Goal: Task Accomplishment & Management: Complete application form

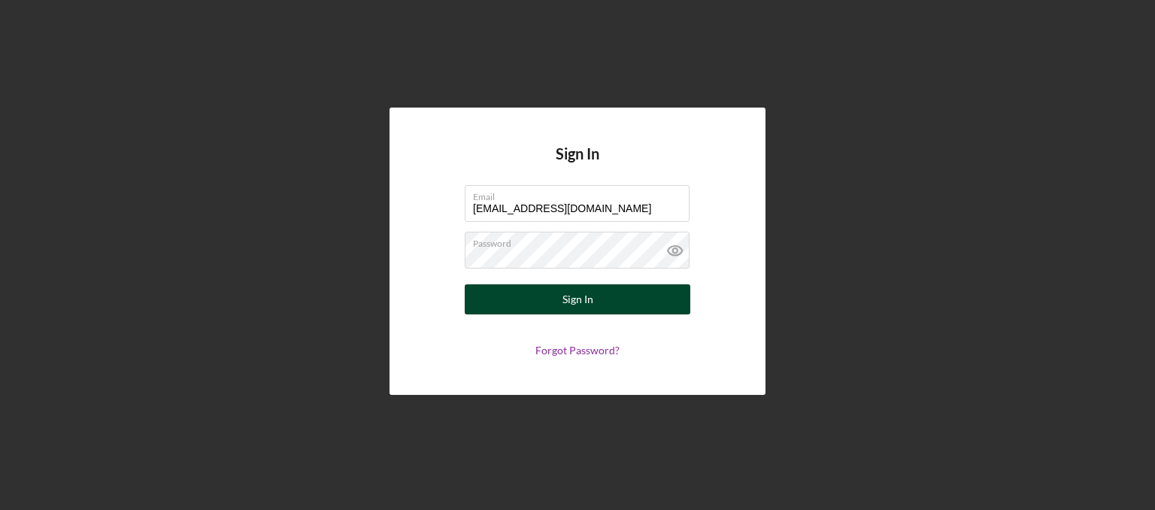
click at [562, 305] on button "Sign In" at bounding box center [578, 299] width 226 height 30
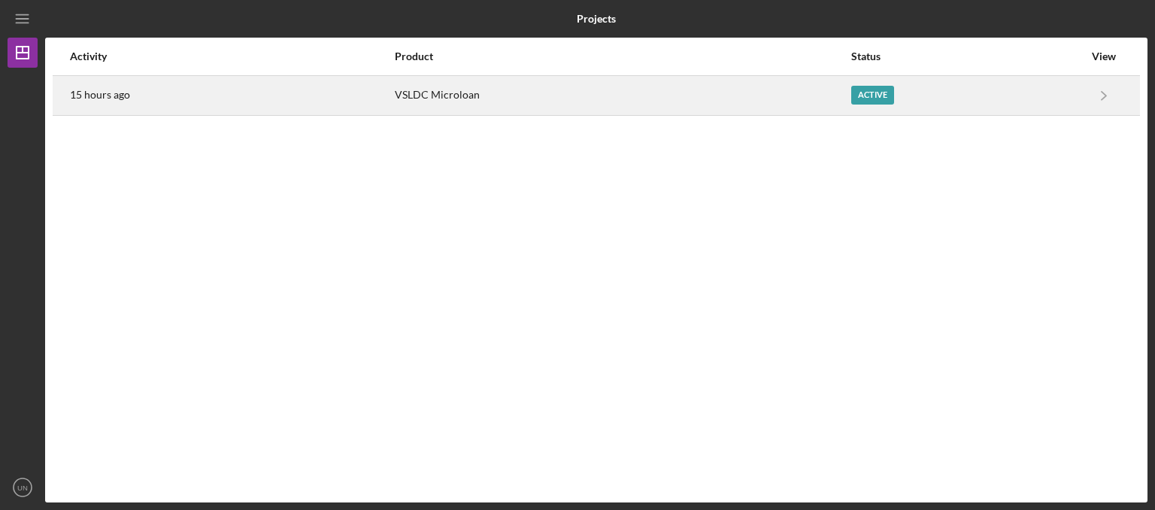
click at [598, 107] on div "VSLDC Microloan" at bounding box center [622, 96] width 454 height 38
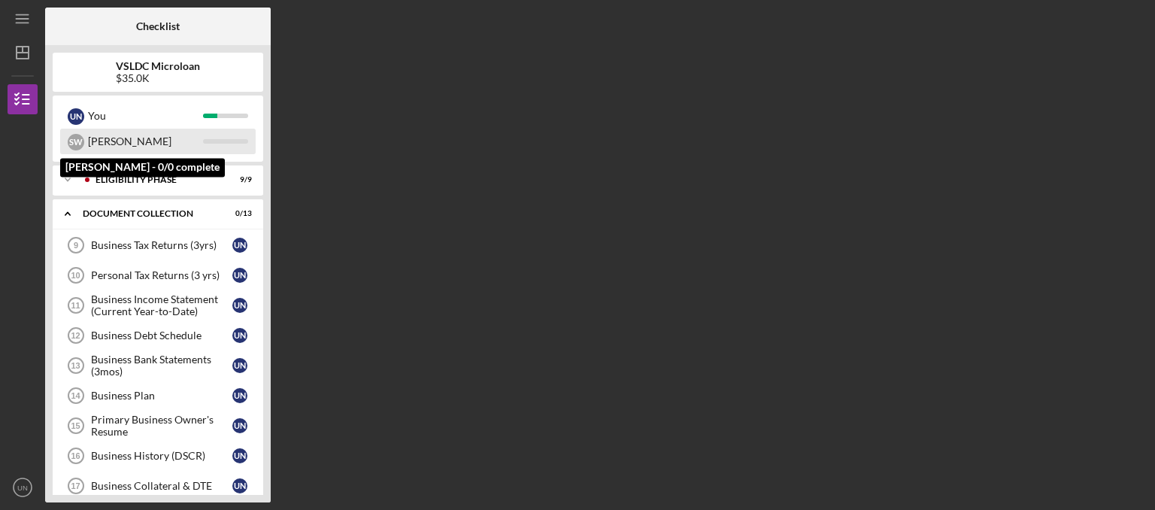
click at [154, 144] on div "[PERSON_NAME]" at bounding box center [145, 142] width 115 height 26
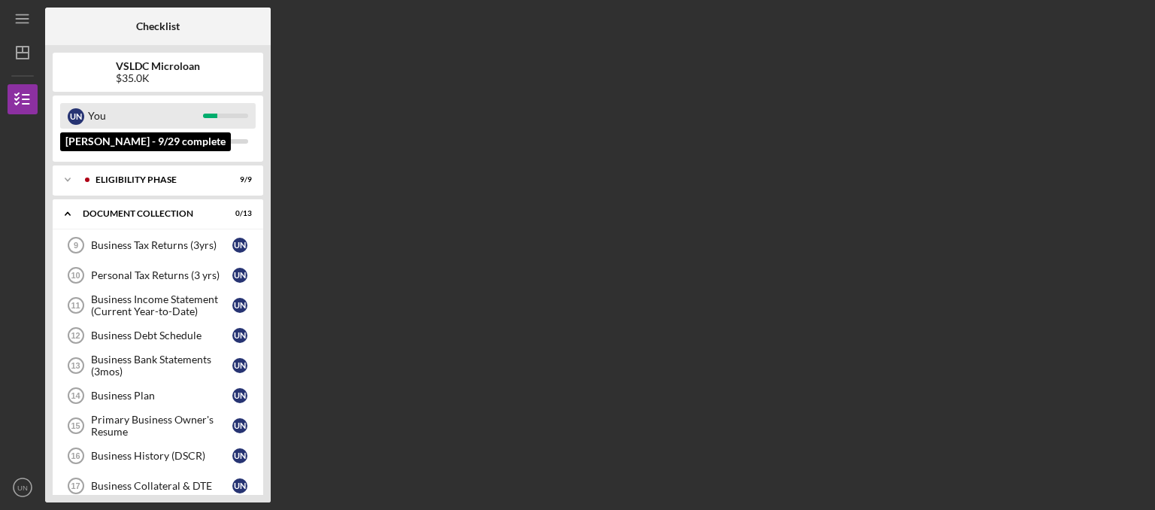
click at [158, 107] on div "You" at bounding box center [145, 116] width 115 height 26
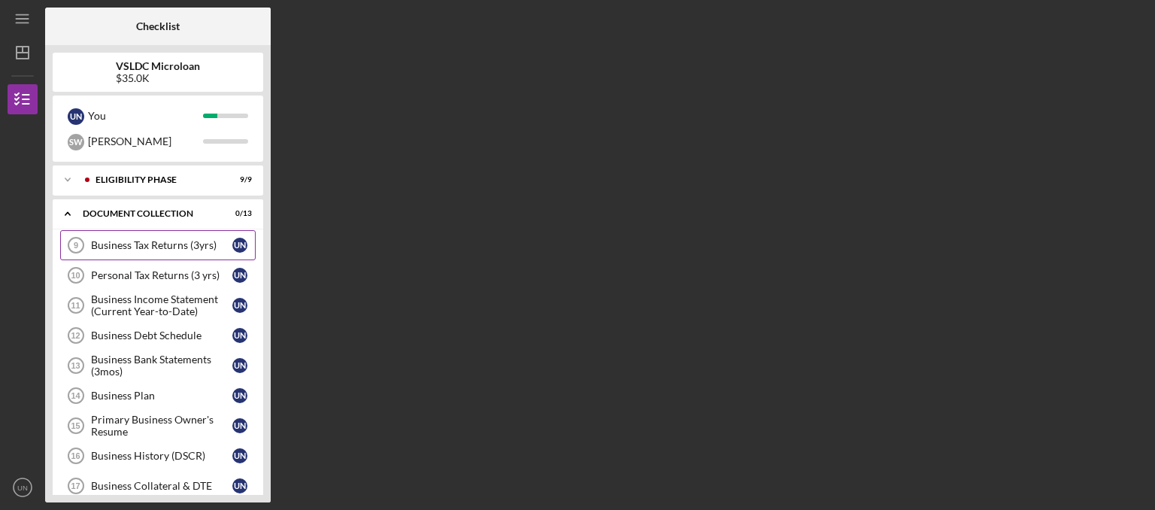
click at [188, 242] on div "Business Tax Returns (3yrs)" at bounding box center [161, 245] width 141 height 12
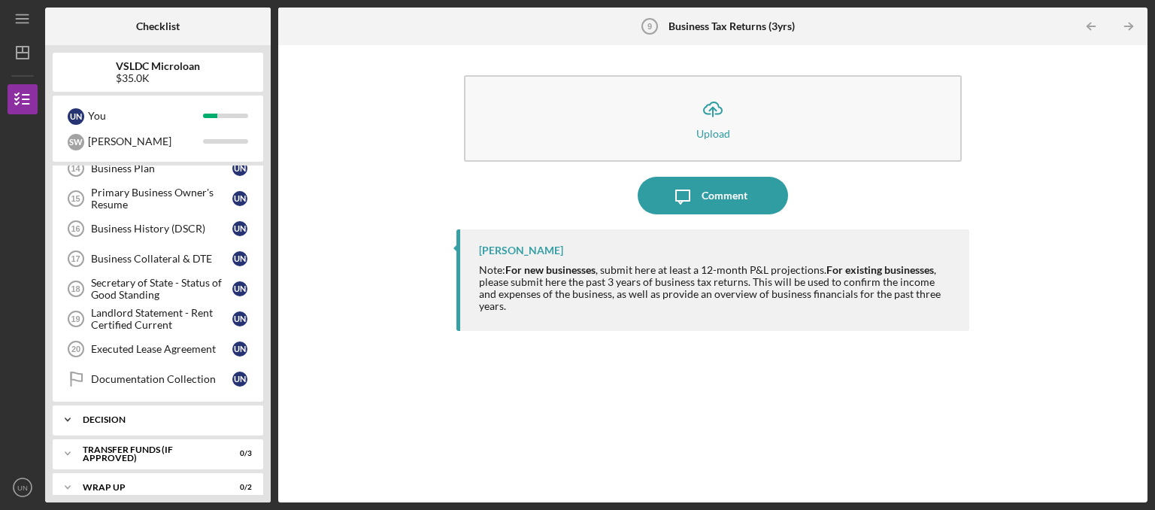
scroll to position [151, 0]
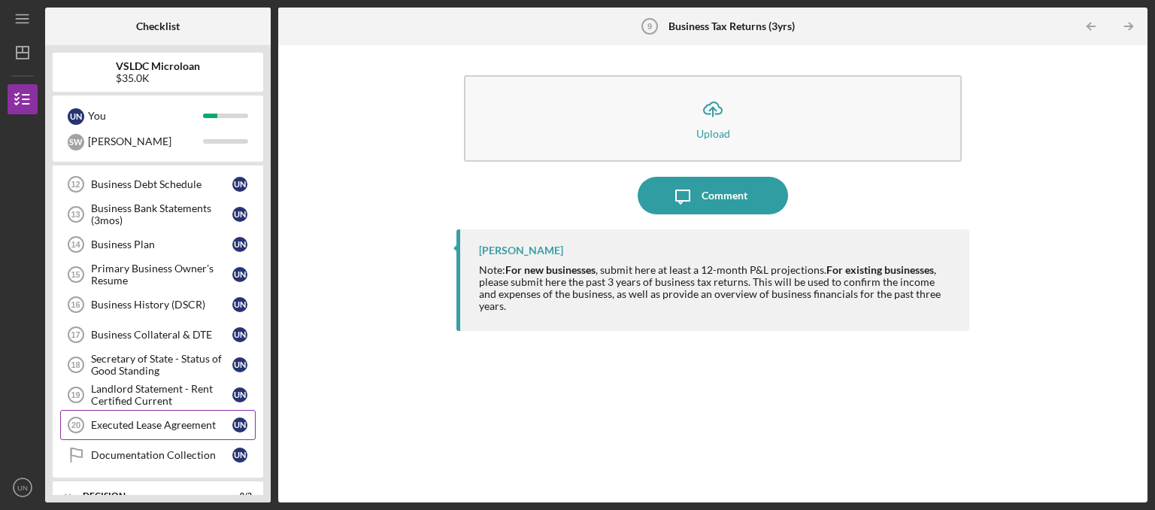
click at [195, 419] on div "Executed Lease Agreement" at bounding box center [161, 425] width 141 height 12
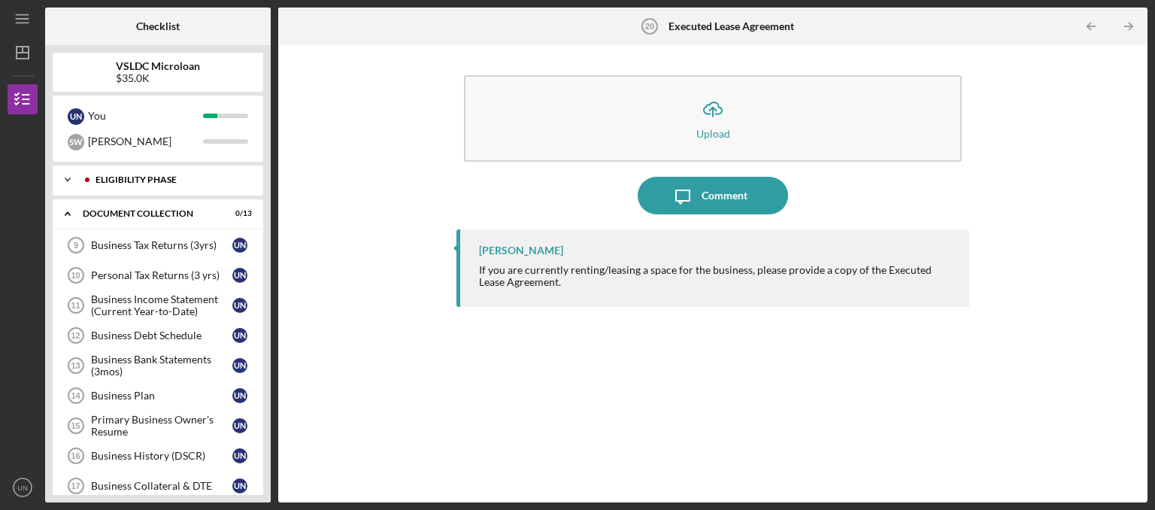
click at [166, 180] on div "Eligibility Phase" at bounding box center [169, 179] width 149 height 9
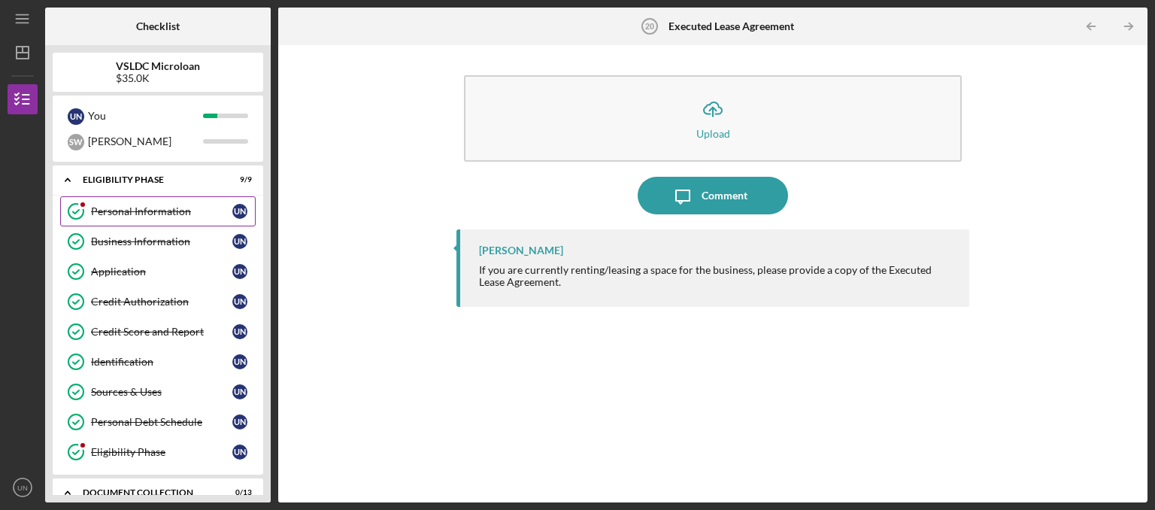
click at [150, 211] on div "Personal Information" at bounding box center [161, 211] width 141 height 12
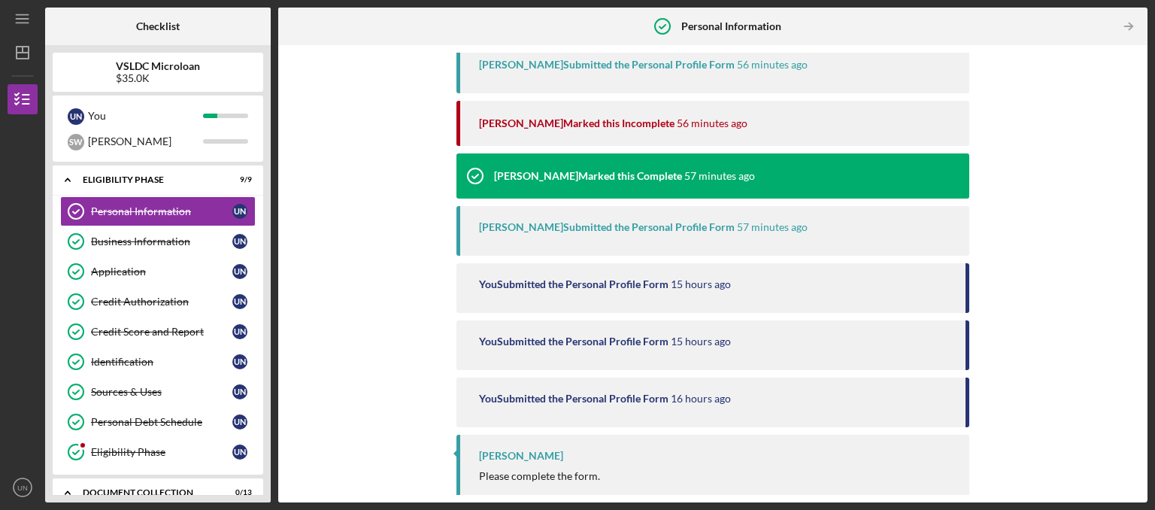
scroll to position [244, 0]
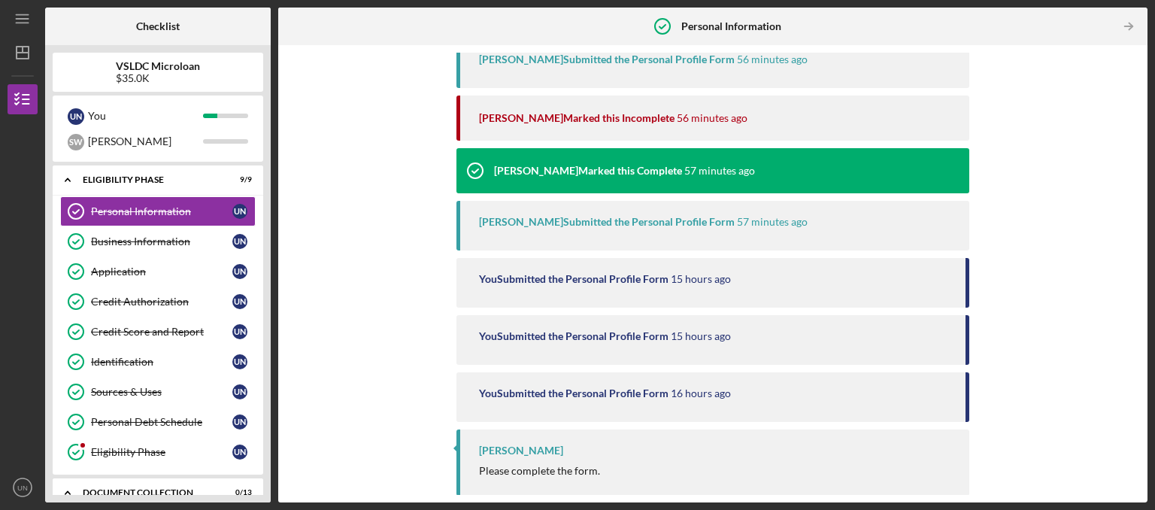
click at [576, 468] on div "Please complete the form." at bounding box center [539, 471] width 121 height 12
click at [132, 247] on link "Business Information Business Information U N" at bounding box center [157, 241] width 195 height 30
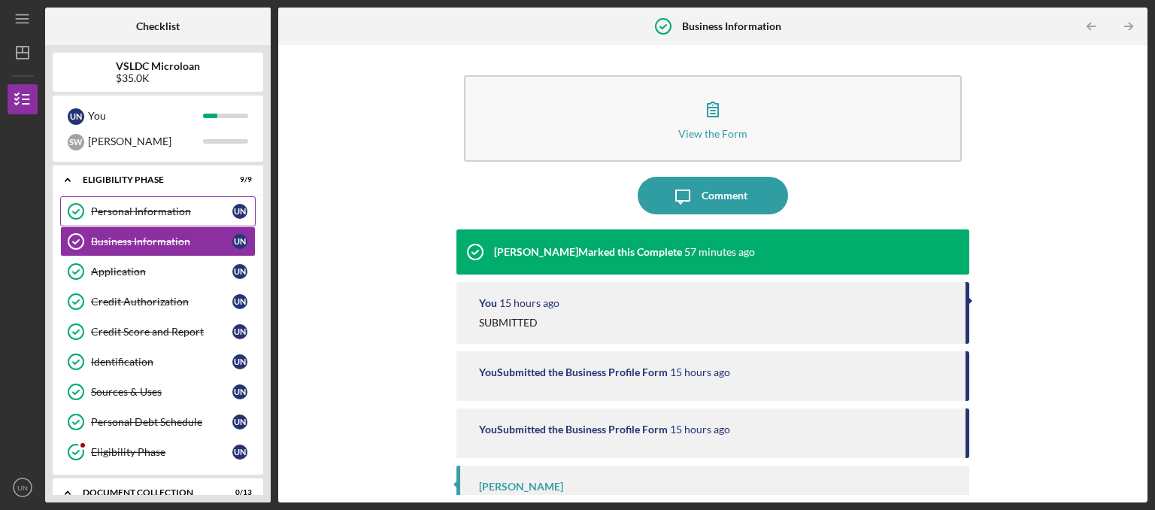
click at [141, 214] on div "Personal Information" at bounding box center [161, 211] width 141 height 12
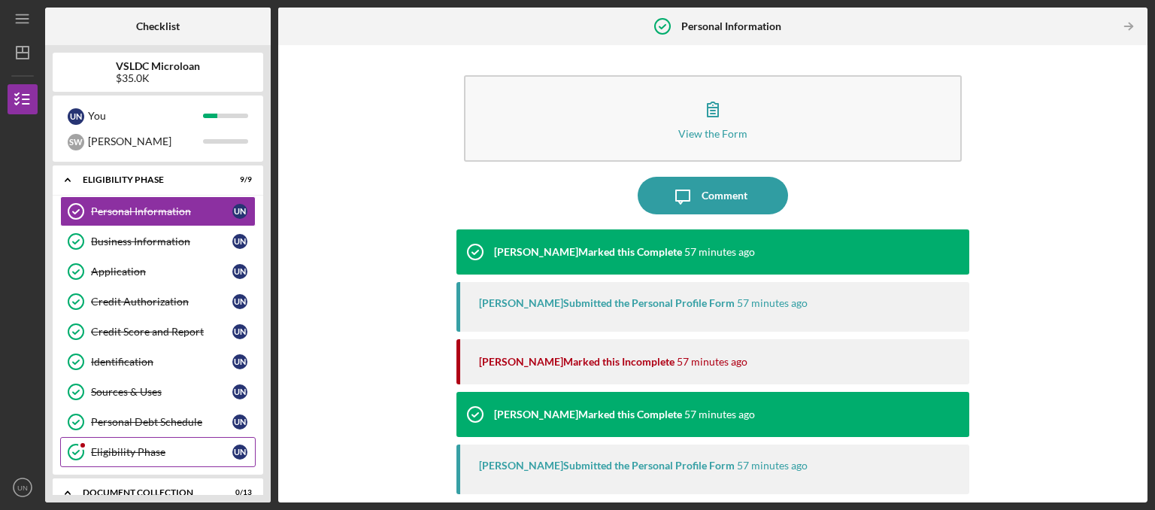
click at [110, 446] on div "Eligibility Phase" at bounding box center [161, 452] width 141 height 12
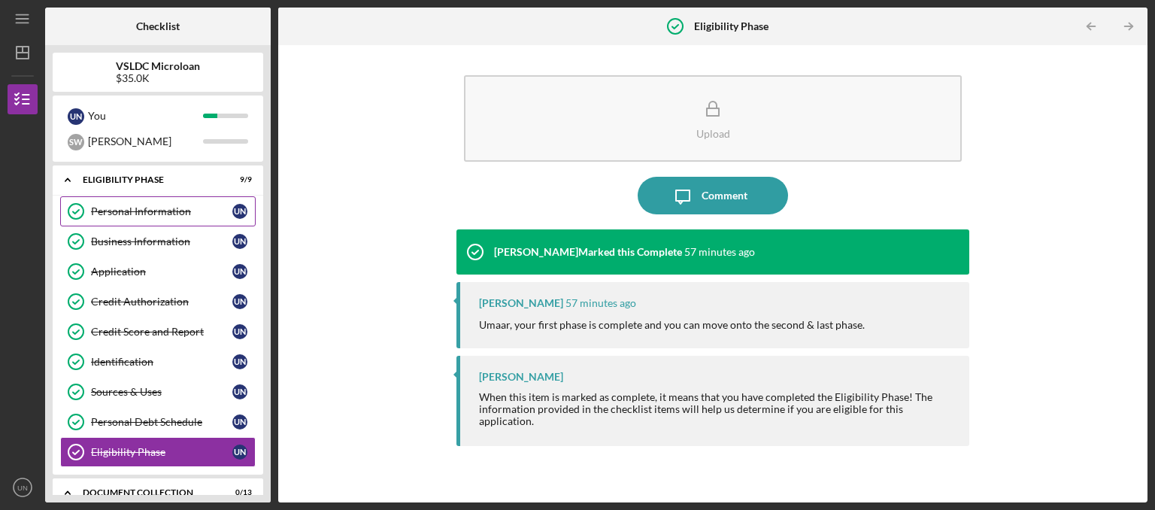
click at [157, 213] on div "Personal Information" at bounding box center [161, 211] width 141 height 12
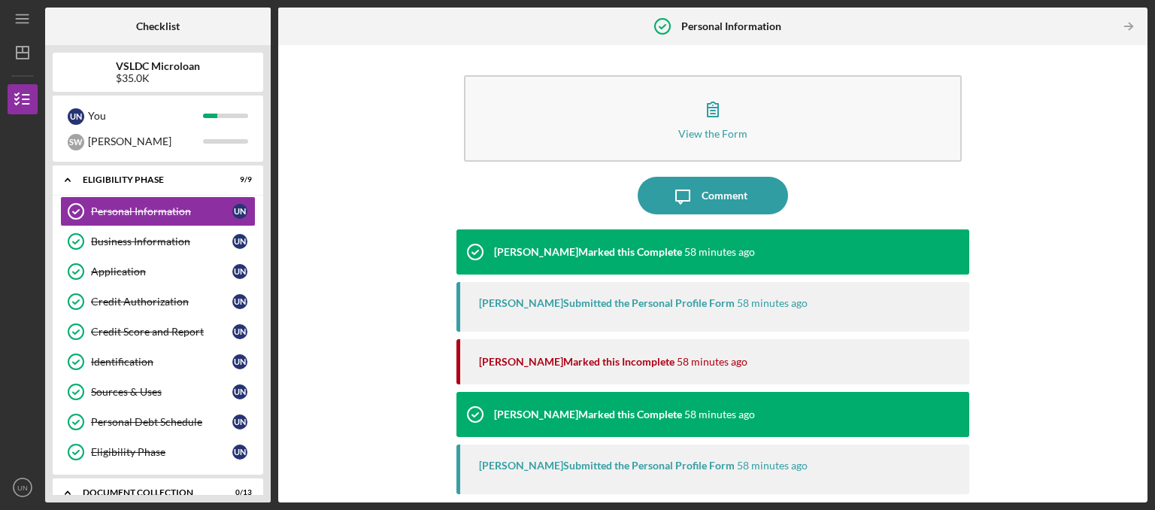
click at [519, 362] on div "[PERSON_NAME] Marked this Incomplete" at bounding box center [576, 362] width 195 height 12
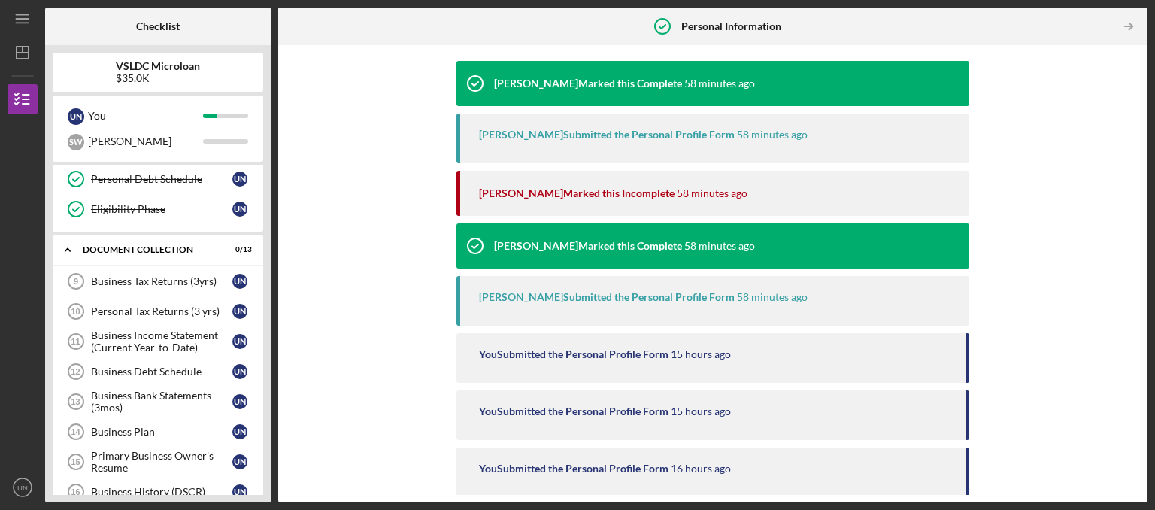
scroll to position [151, 0]
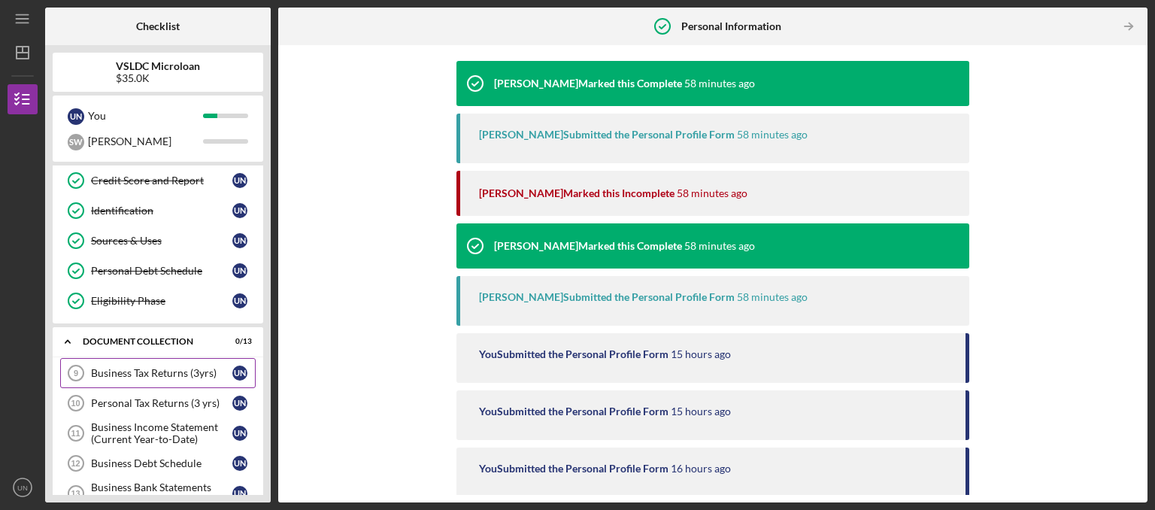
click at [126, 368] on div "Business Tax Returns (3yrs)" at bounding box center [161, 373] width 141 height 12
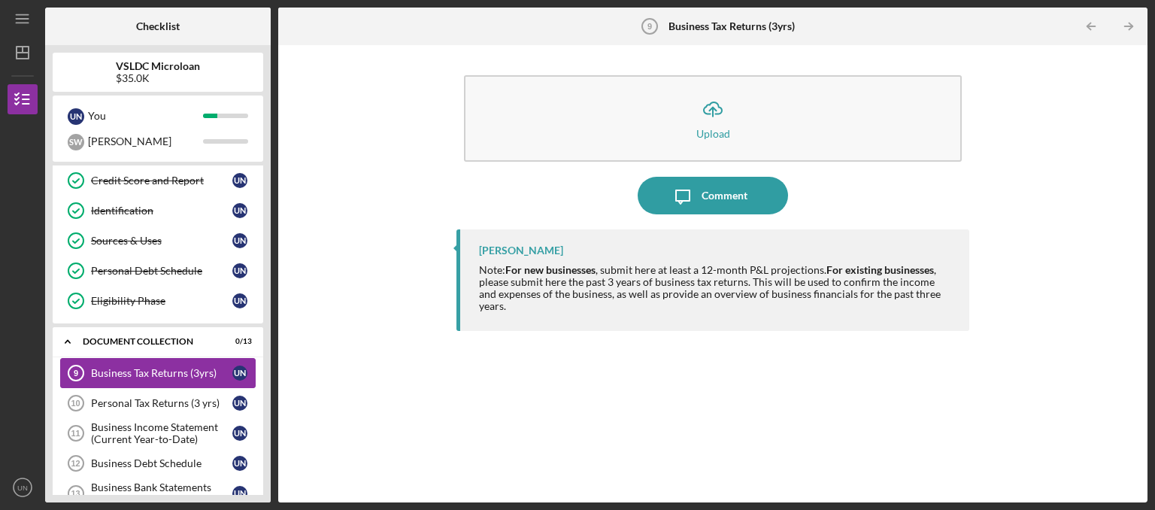
click at [138, 375] on div "Business Tax Returns (3yrs)" at bounding box center [161, 373] width 141 height 12
click at [208, 398] on div "Personal Tax Returns (3 yrs)" at bounding box center [161, 403] width 141 height 12
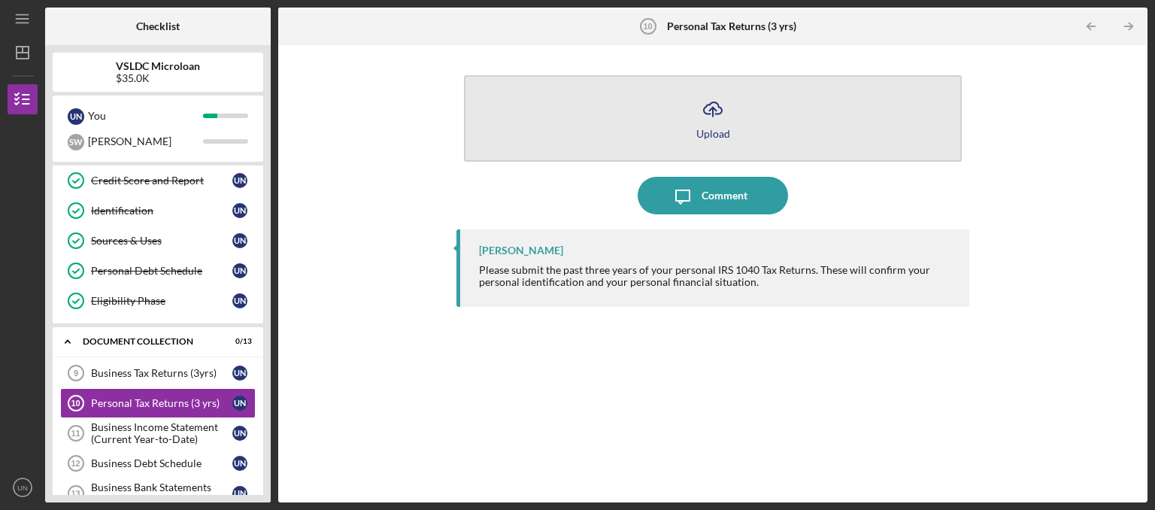
click at [701, 128] on div "Upload" at bounding box center [713, 133] width 34 height 11
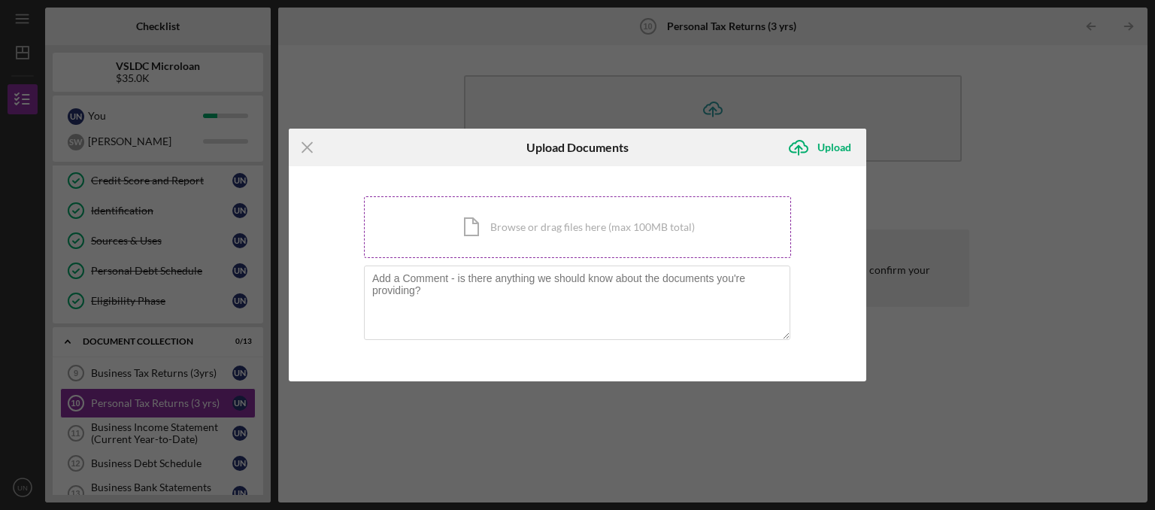
click at [490, 226] on div "Icon/Document Browse or drag files here (max 100MB total) Tap to choose files o…" at bounding box center [577, 227] width 427 height 62
click at [591, 235] on div "Icon/Document Browse or drag files here (max 100MB total) Tap to choose files o…" at bounding box center [577, 227] width 427 height 62
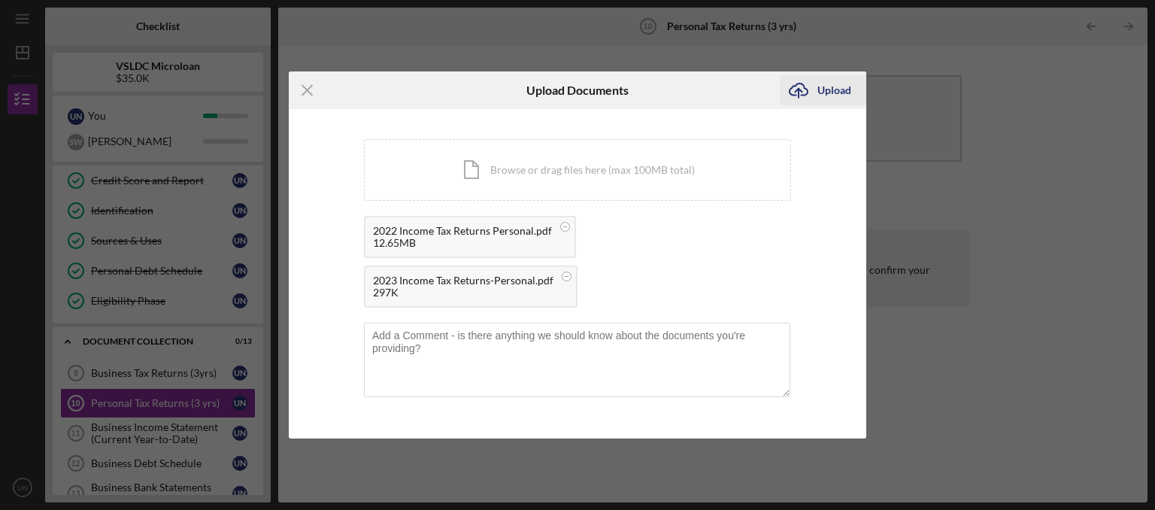
click at [837, 91] on div "Upload" at bounding box center [834, 90] width 34 height 30
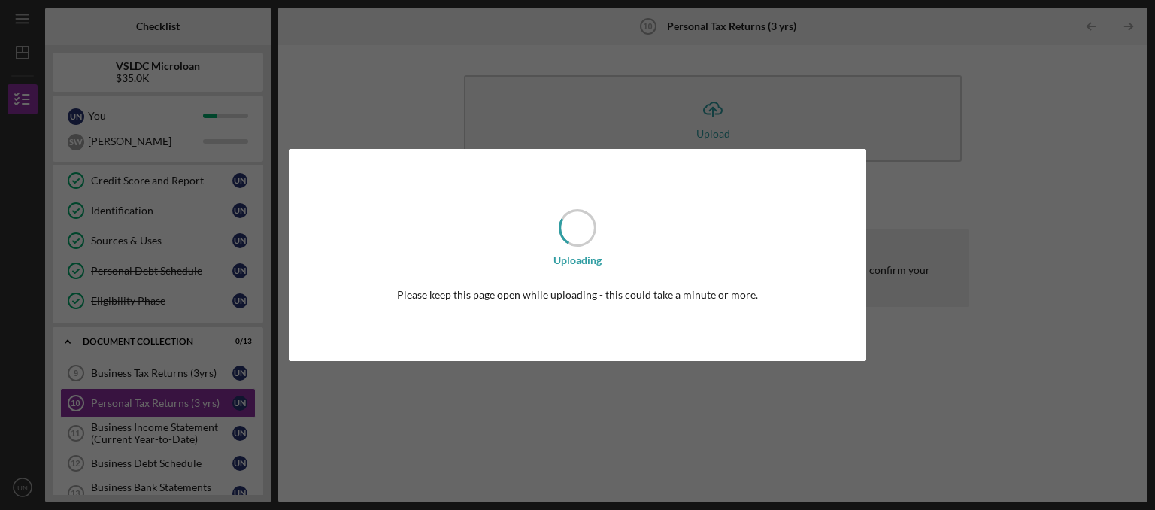
click at [189, 373] on div "Uploading Please keep this page open while uploading - this could take a minute…" at bounding box center [577, 255] width 1155 height 510
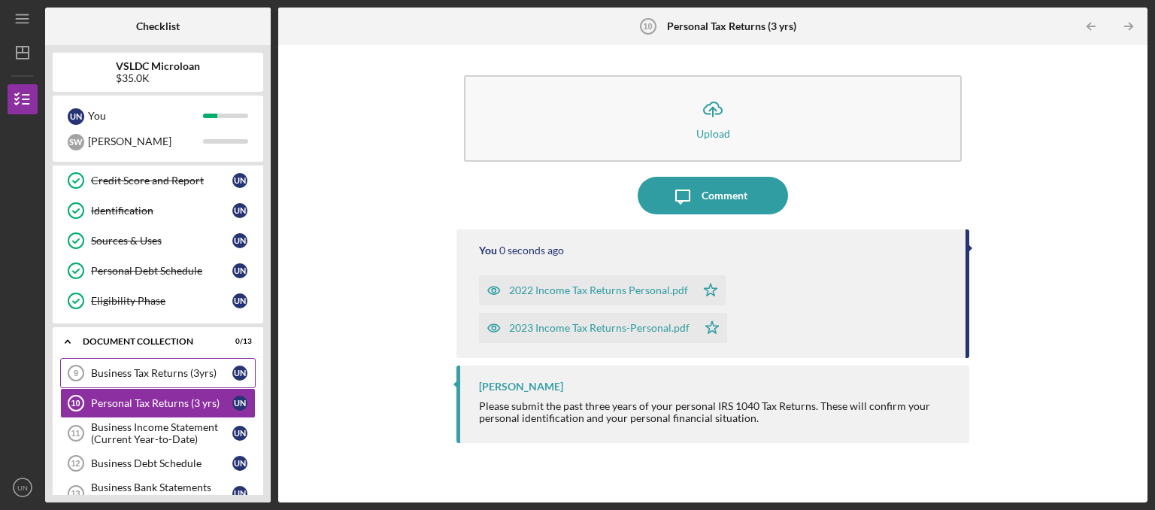
click at [203, 371] on div "Business Tax Returns (3yrs)" at bounding box center [161, 373] width 141 height 12
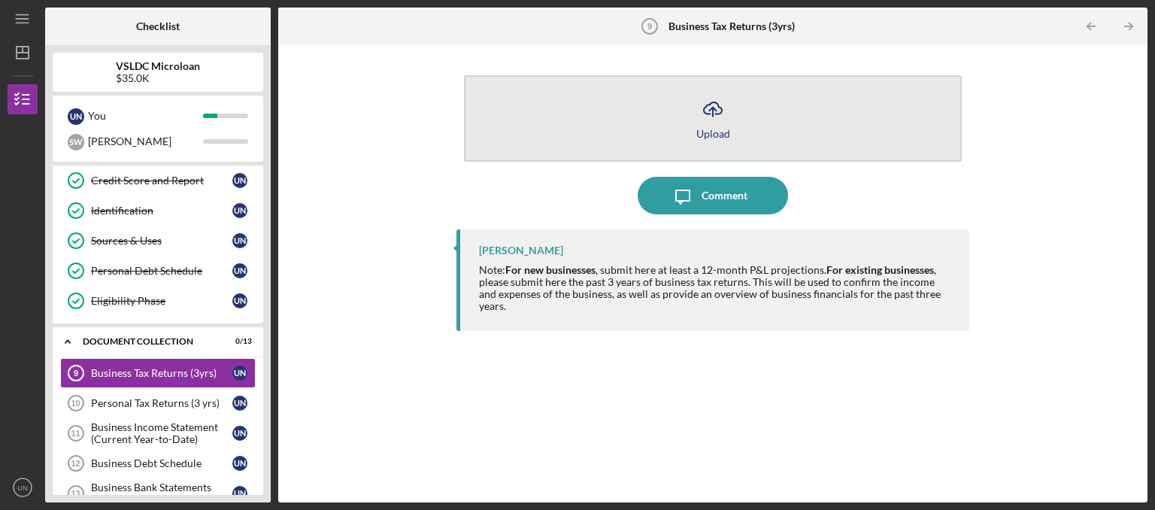
click at [726, 129] on div "Upload" at bounding box center [713, 133] width 34 height 11
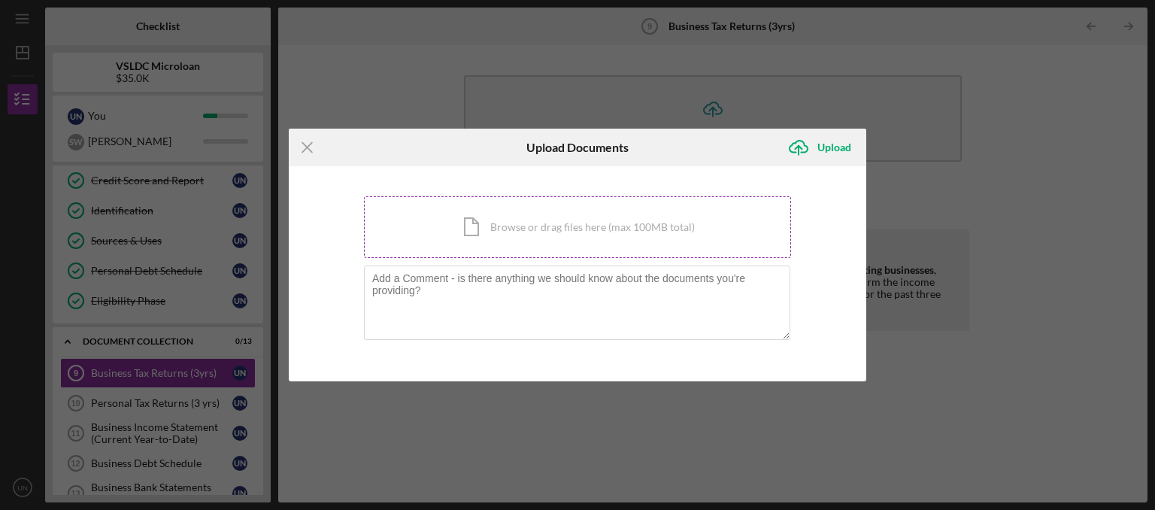
click at [515, 244] on div "Icon/Document Browse or drag files here (max 100MB total) Tap to choose files o…" at bounding box center [577, 227] width 427 height 62
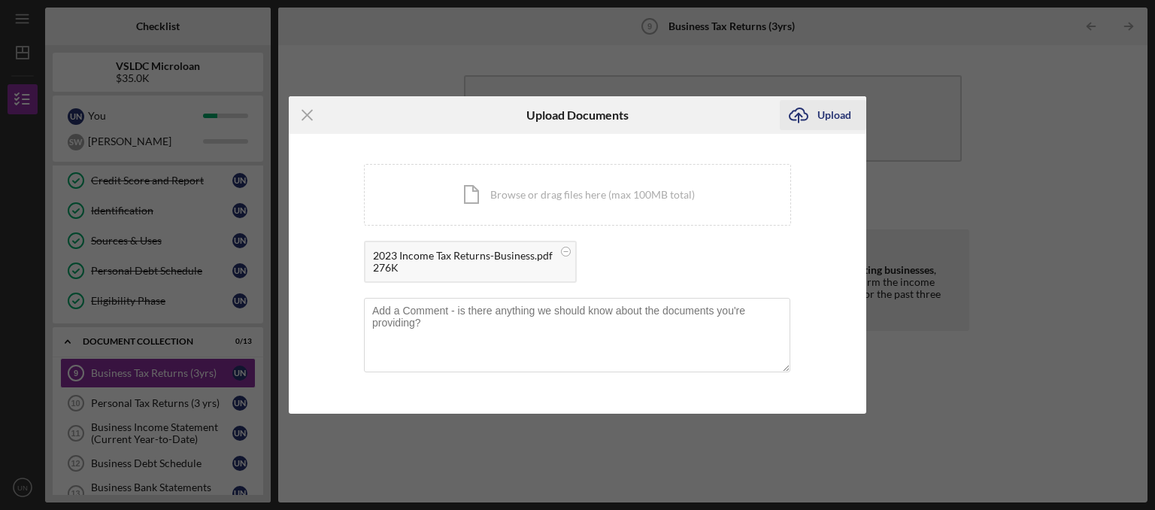
click at [839, 123] on div "Upload" at bounding box center [834, 115] width 34 height 30
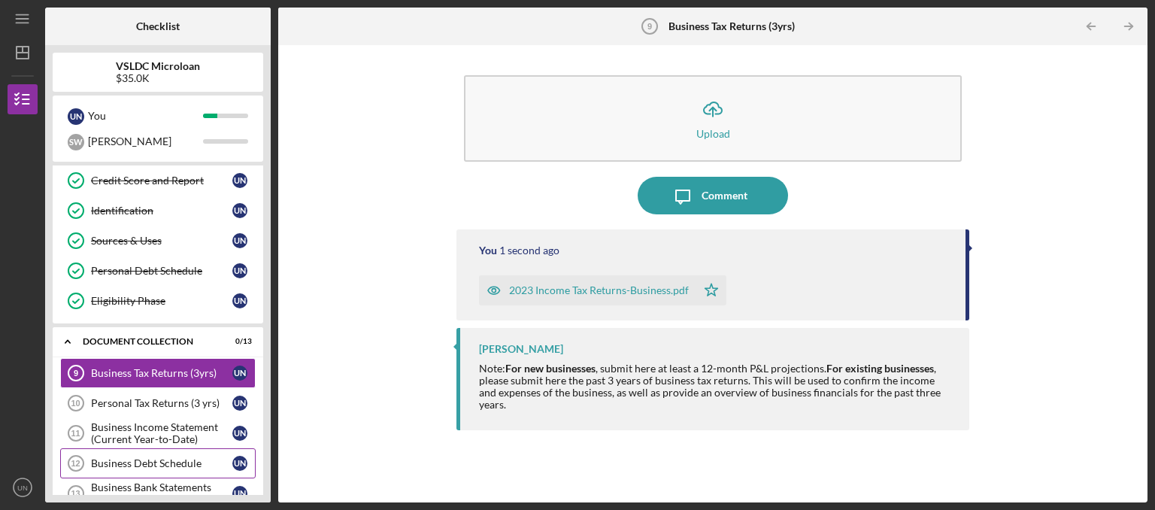
scroll to position [227, 0]
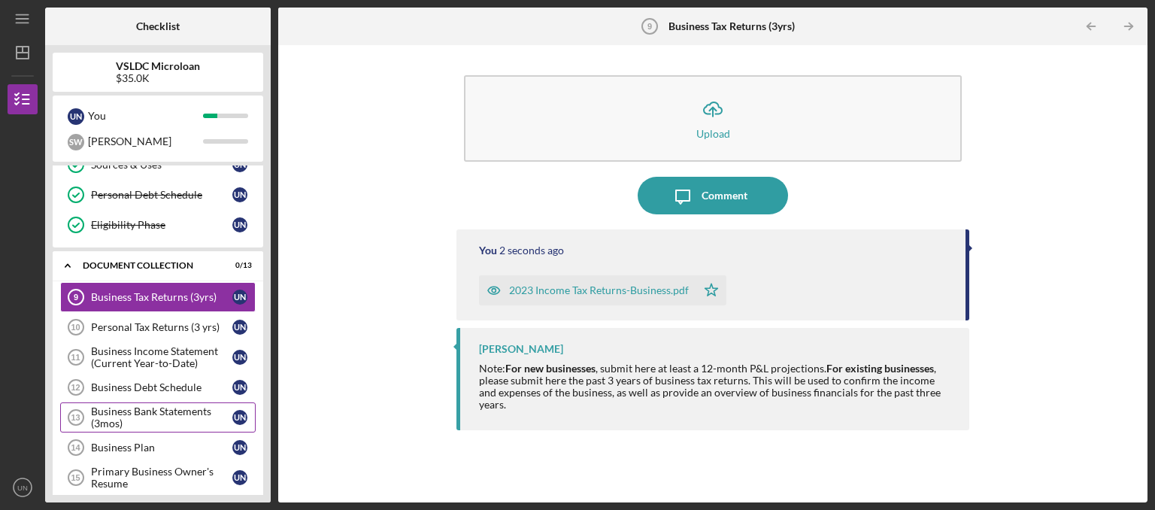
click at [196, 416] on div "Business Bank Statements (3mos)" at bounding box center [161, 417] width 141 height 24
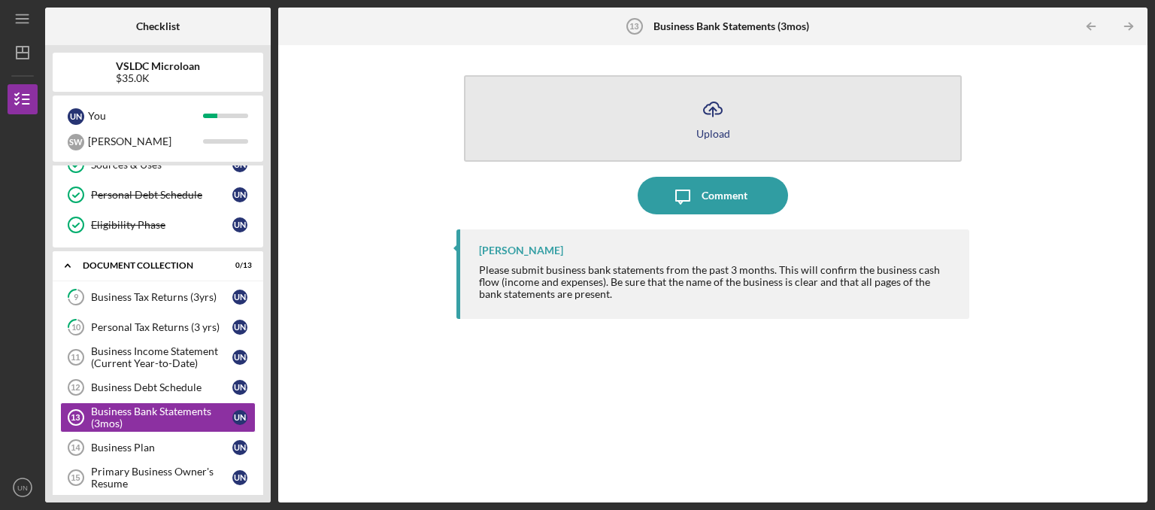
click at [713, 119] on icon "Icon/Upload" at bounding box center [713, 109] width 38 height 38
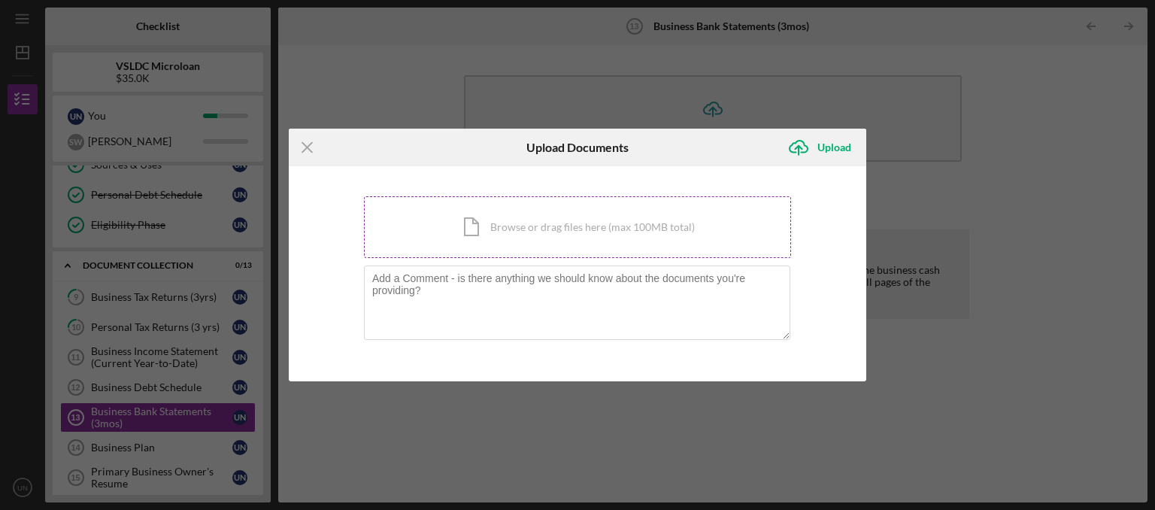
click at [529, 230] on div "Icon/Document Browse or drag files here (max 100MB total) Tap to choose files o…" at bounding box center [577, 227] width 427 height 62
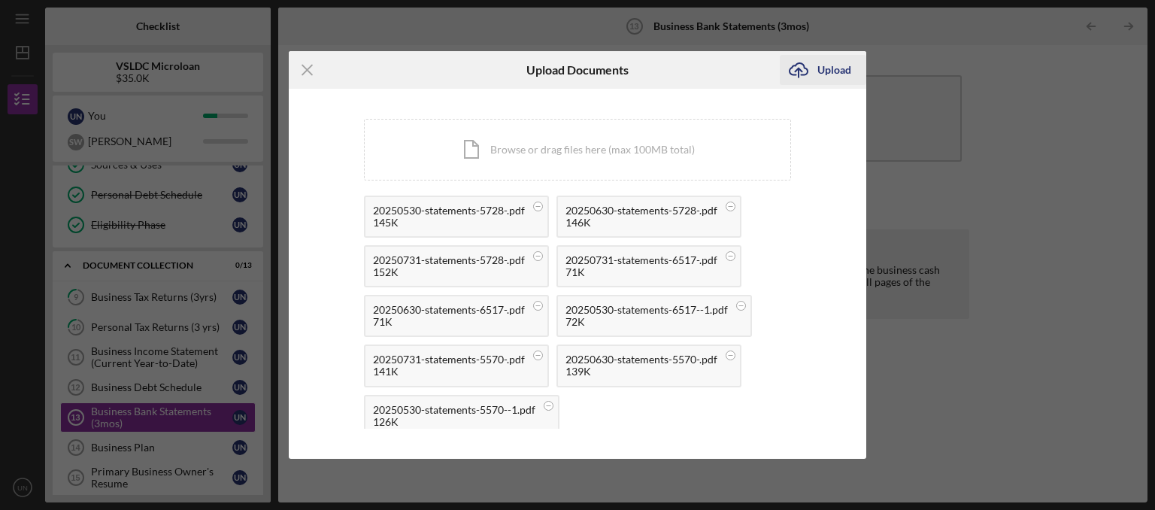
click at [850, 71] on button "Icon/Upload Upload" at bounding box center [823, 70] width 86 height 30
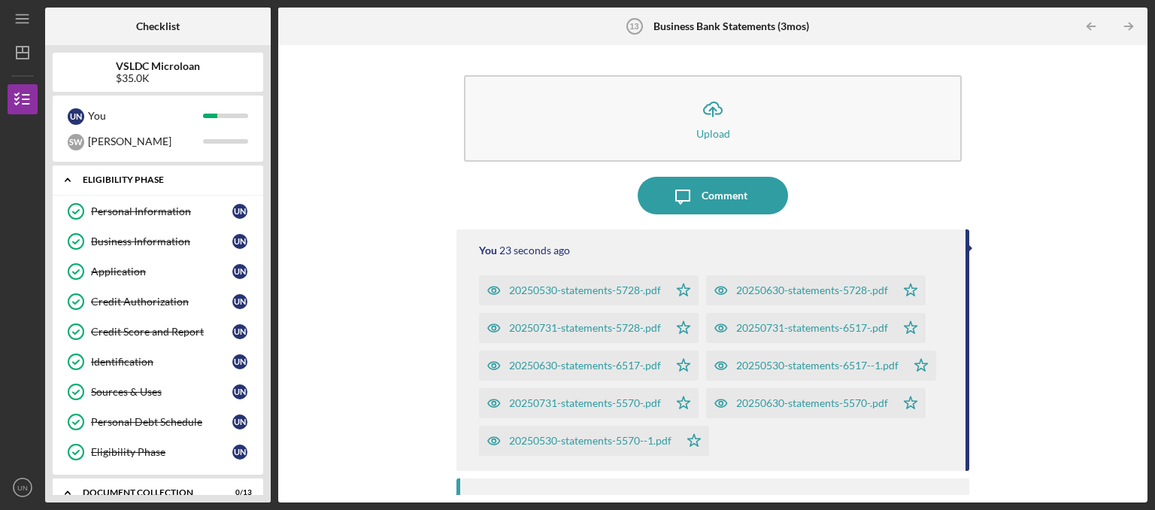
click at [71, 182] on icon "Icon/Expander" at bounding box center [68, 180] width 30 height 30
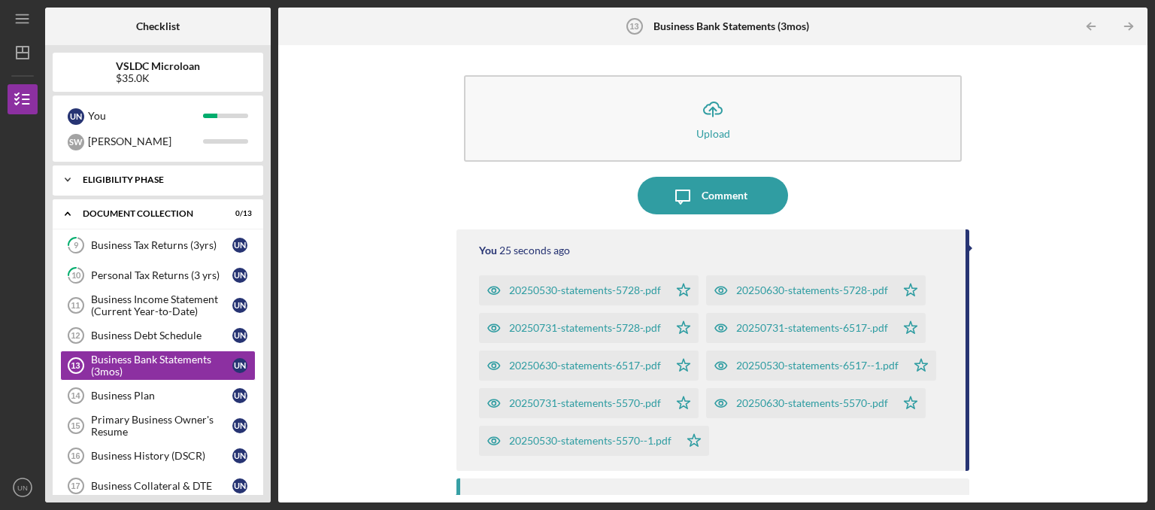
click at [71, 182] on icon "Icon/Expander" at bounding box center [68, 180] width 30 height 30
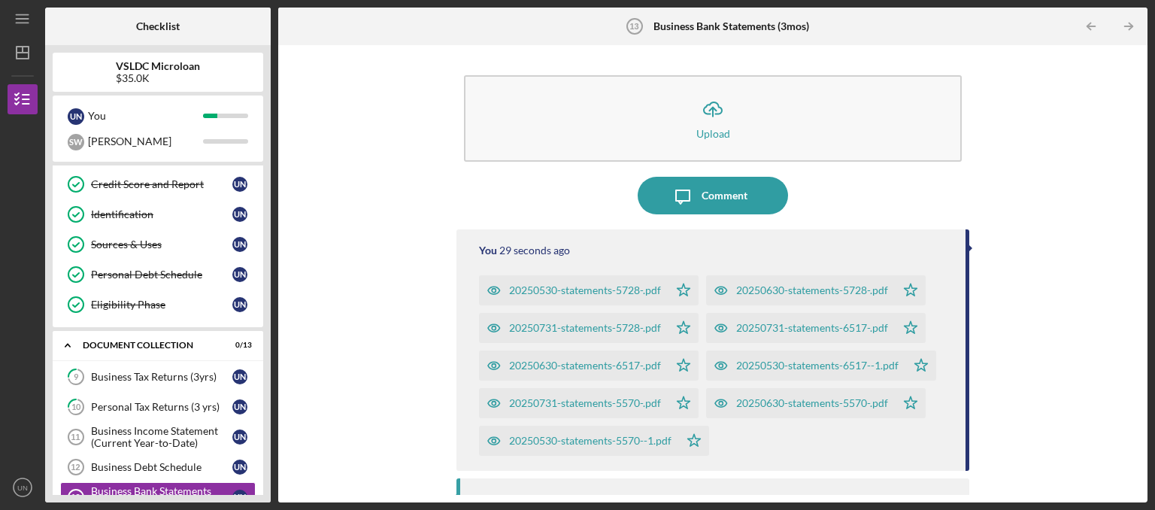
scroll to position [151, 0]
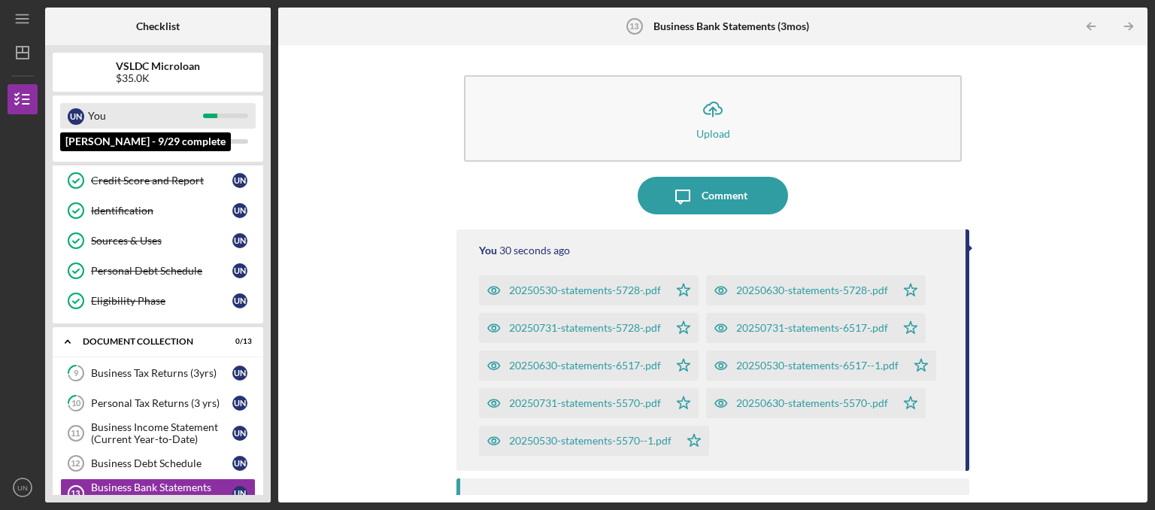
click at [154, 114] on div "You" at bounding box center [145, 116] width 115 height 26
click at [182, 111] on div "You" at bounding box center [145, 116] width 115 height 26
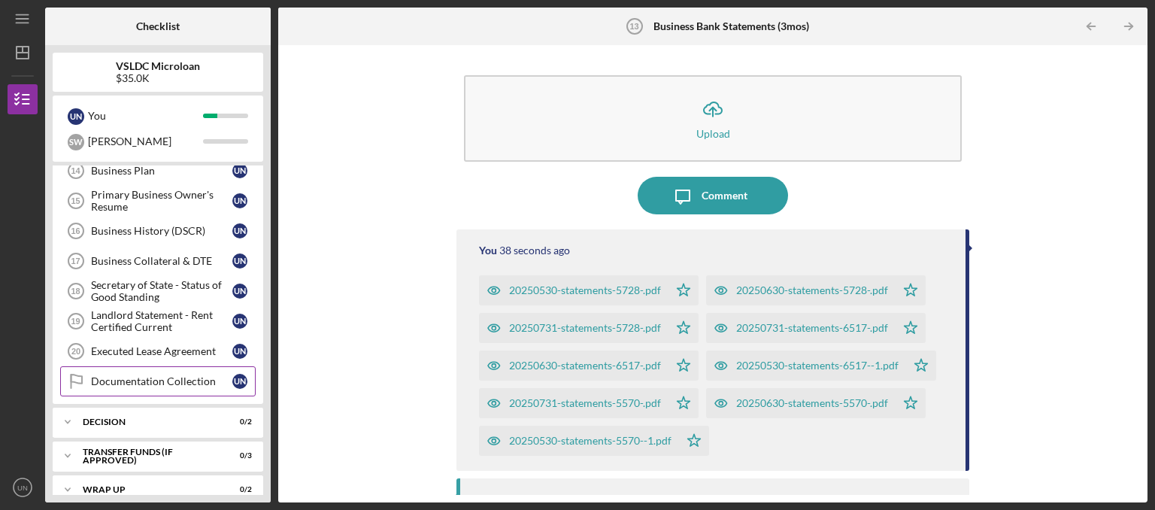
scroll to position [515, 0]
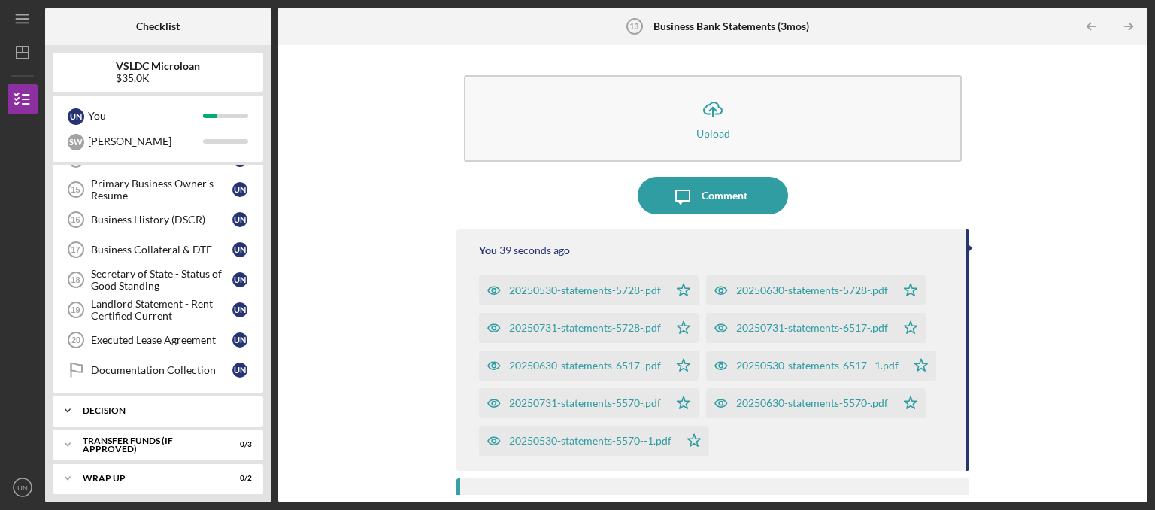
click at [188, 398] on div "Icon/Expander Decision 0 / 2" at bounding box center [158, 410] width 210 height 30
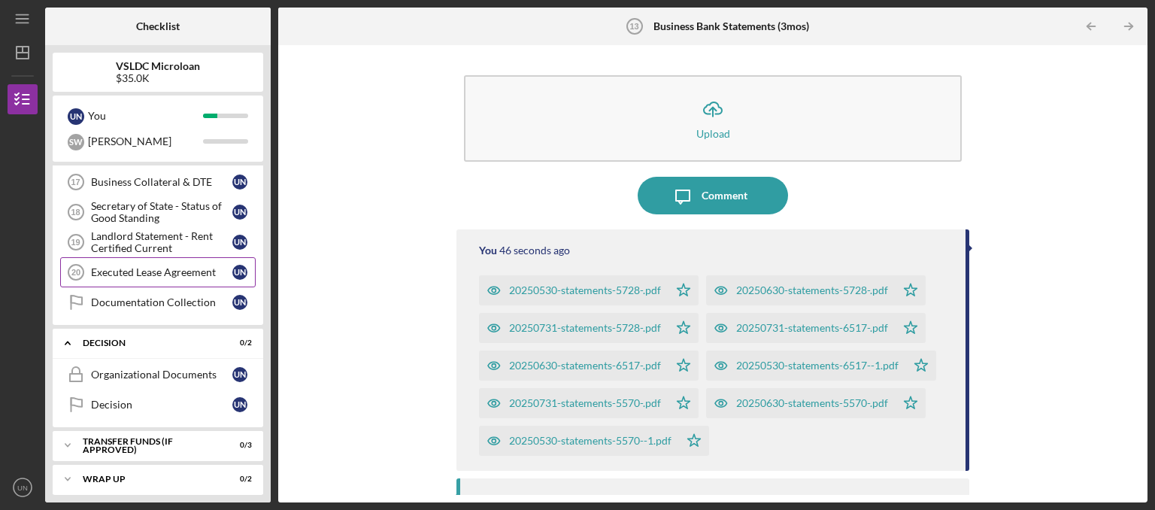
scroll to position [507, 0]
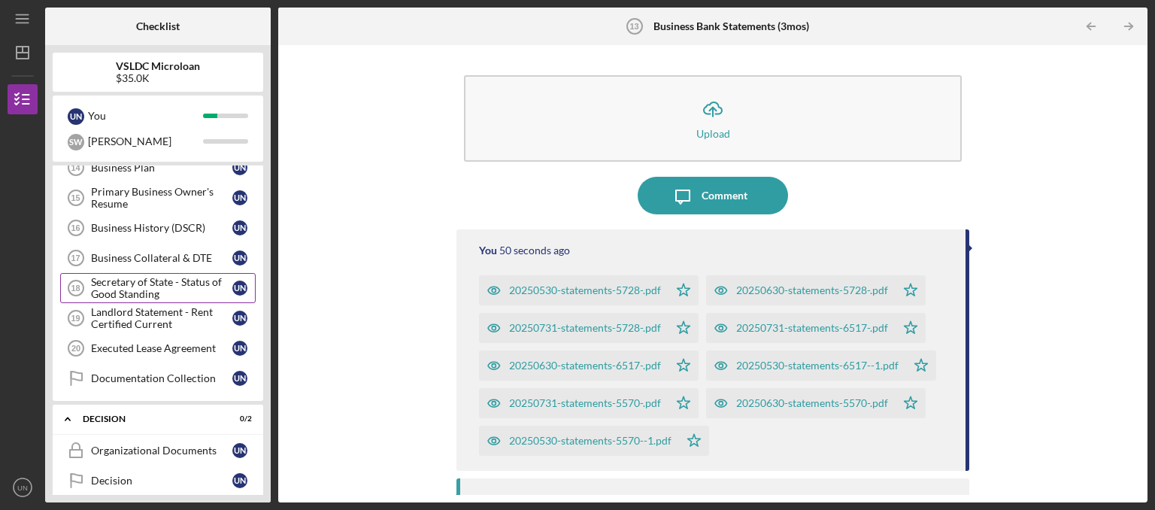
click at [168, 286] on div "Secretary of State - Status of Good Standing" at bounding box center [161, 288] width 141 height 24
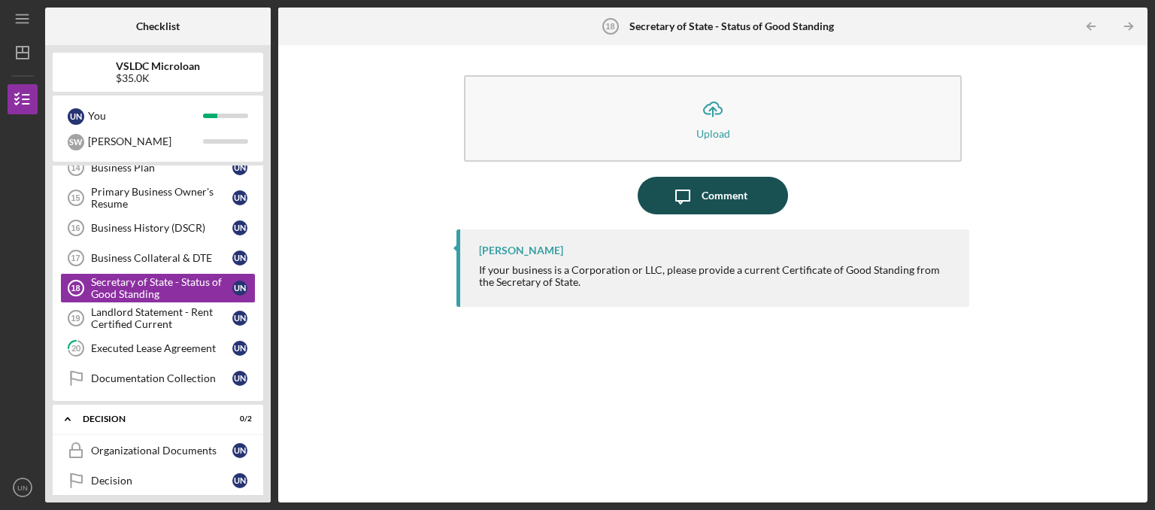
click at [733, 191] on div "Comment" at bounding box center [724, 196] width 46 height 38
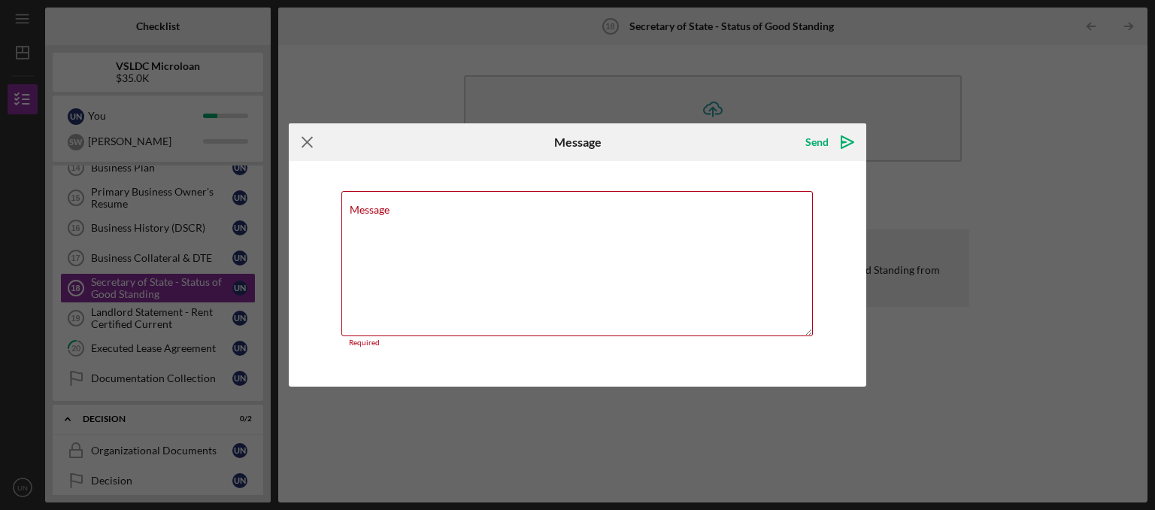
click at [312, 158] on icon "Icon/Menu Close" at bounding box center [308, 142] width 38 height 38
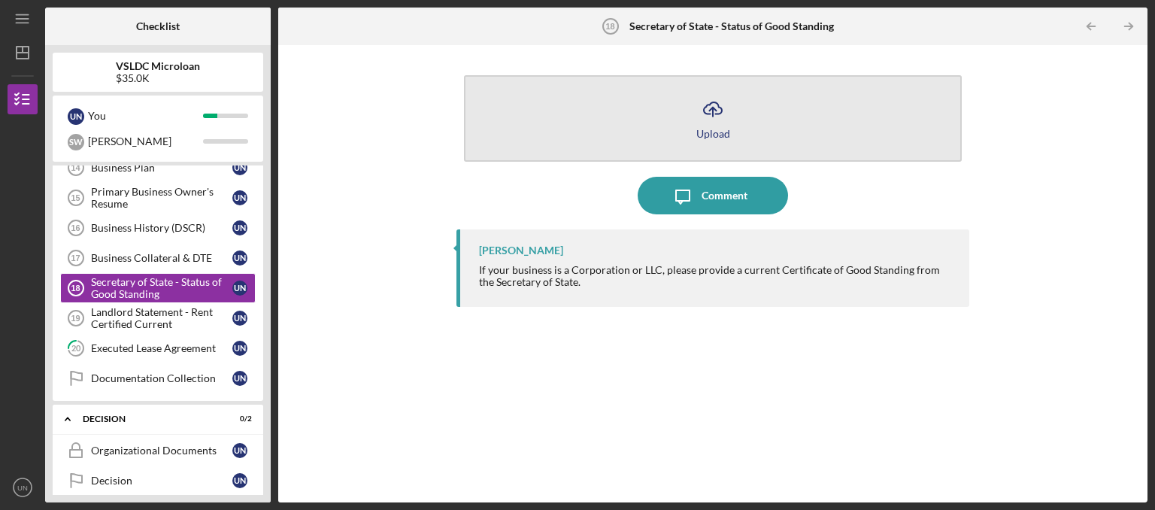
click at [660, 122] on button "Icon/Upload Upload" at bounding box center [713, 118] width 498 height 86
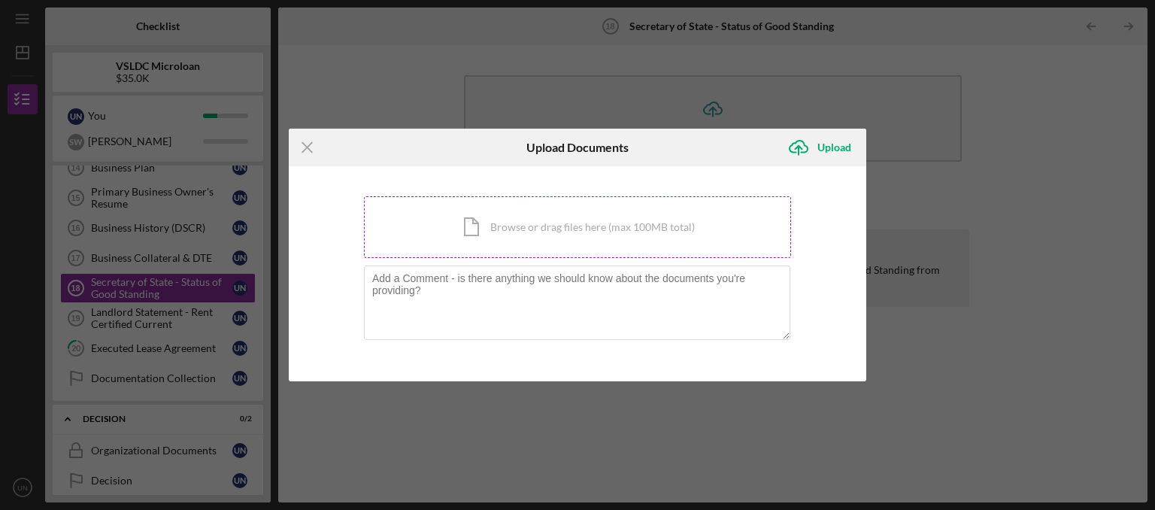
click at [494, 233] on div "Icon/Document Browse or drag files here (max 100MB total) Tap to choose files o…" at bounding box center [577, 227] width 427 height 62
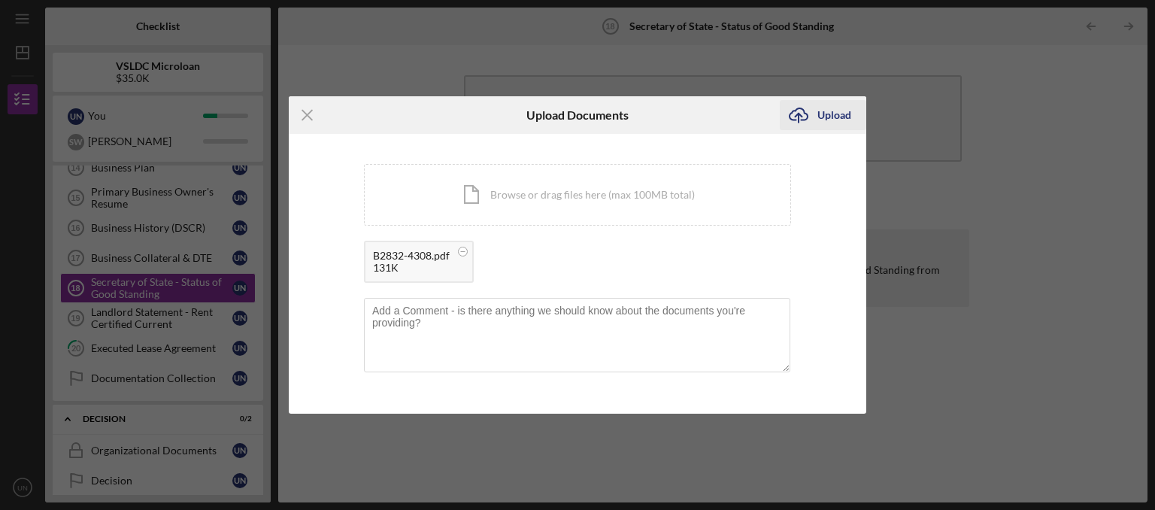
click at [834, 123] on div "Upload" at bounding box center [834, 115] width 34 height 30
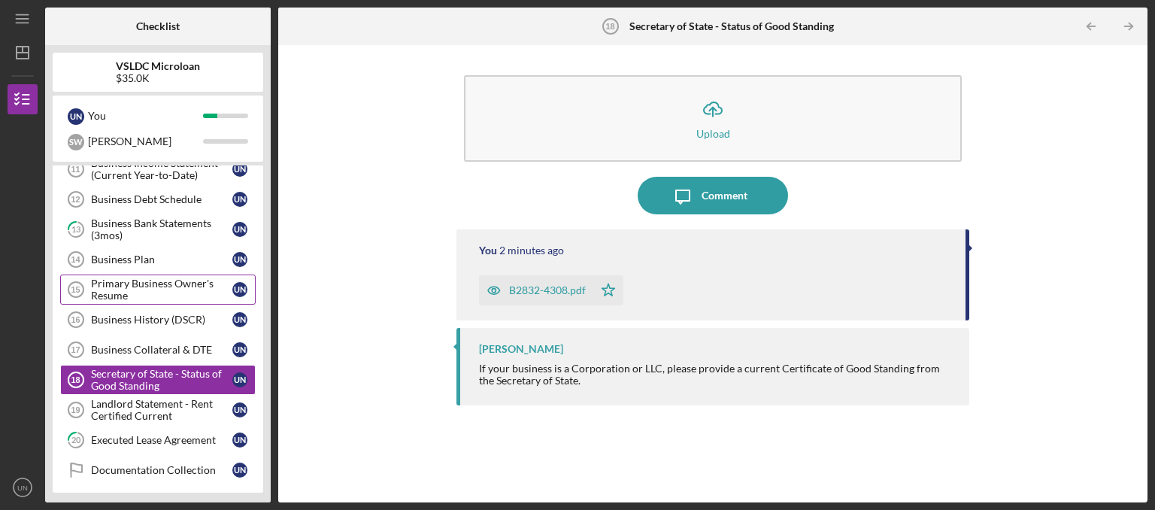
scroll to position [355, 0]
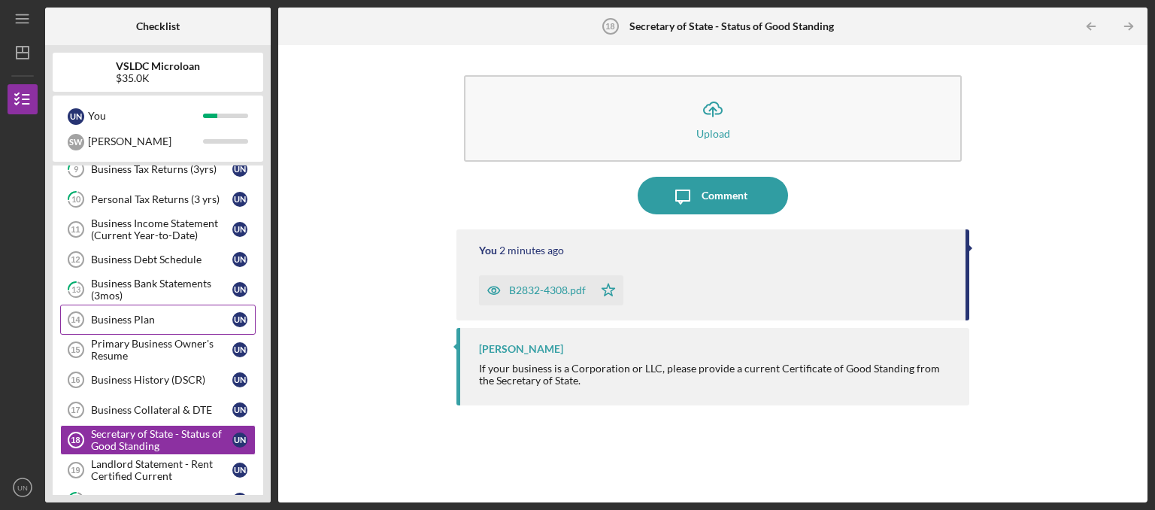
click at [138, 313] on div "Business Plan" at bounding box center [161, 319] width 141 height 12
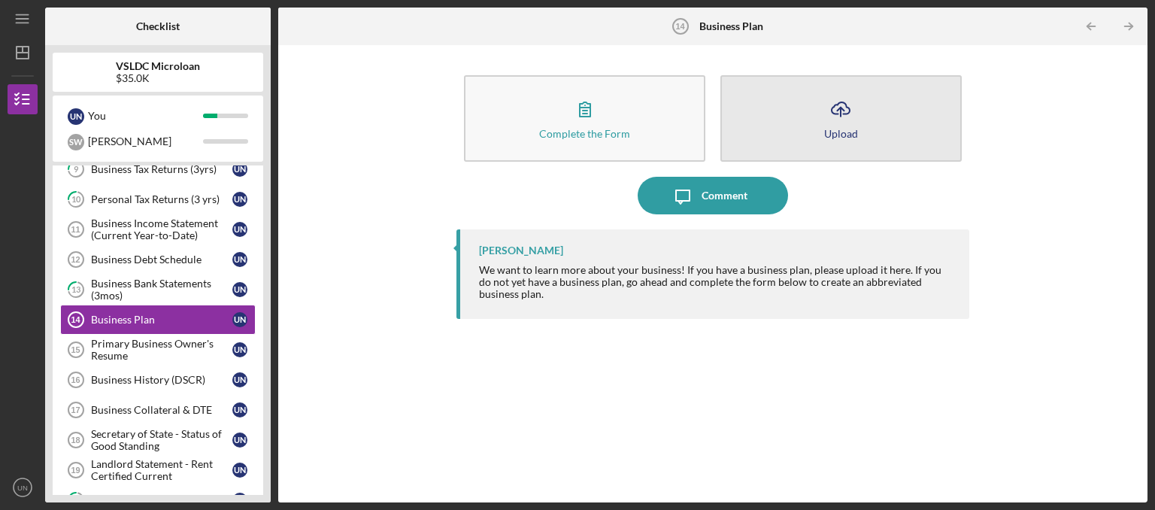
click at [855, 125] on icon "Icon/Upload" at bounding box center [841, 109] width 38 height 38
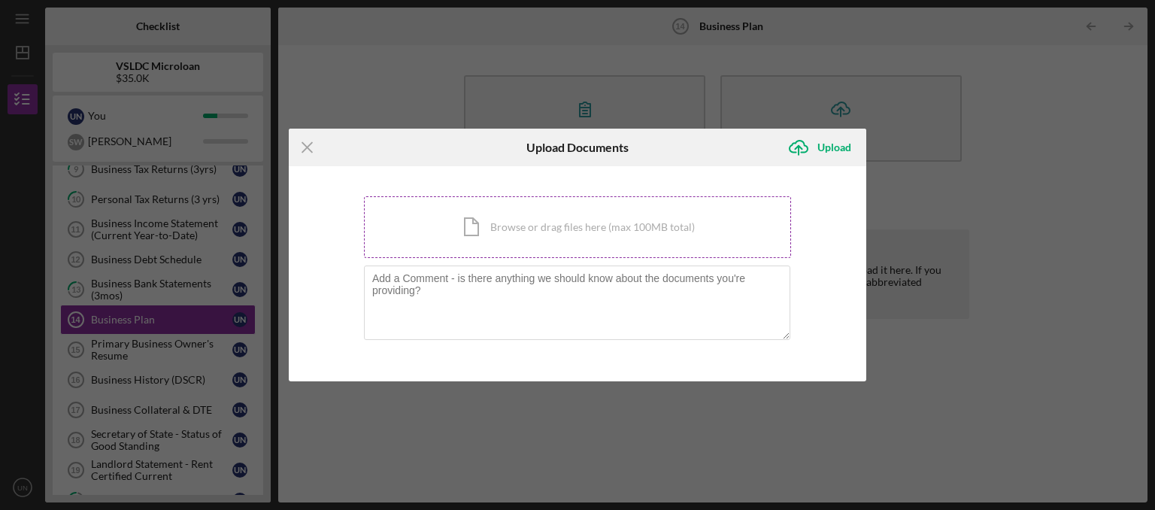
click at [550, 227] on div "Icon/Document Browse or drag files here (max 100MB total) Tap to choose files o…" at bounding box center [577, 227] width 427 height 62
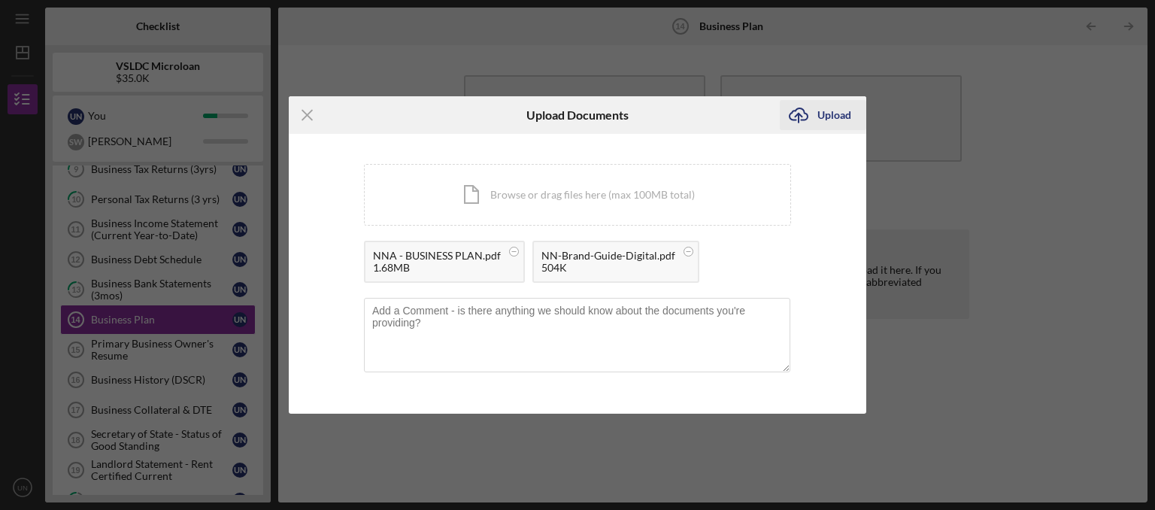
click at [843, 111] on div "Upload" at bounding box center [834, 115] width 34 height 30
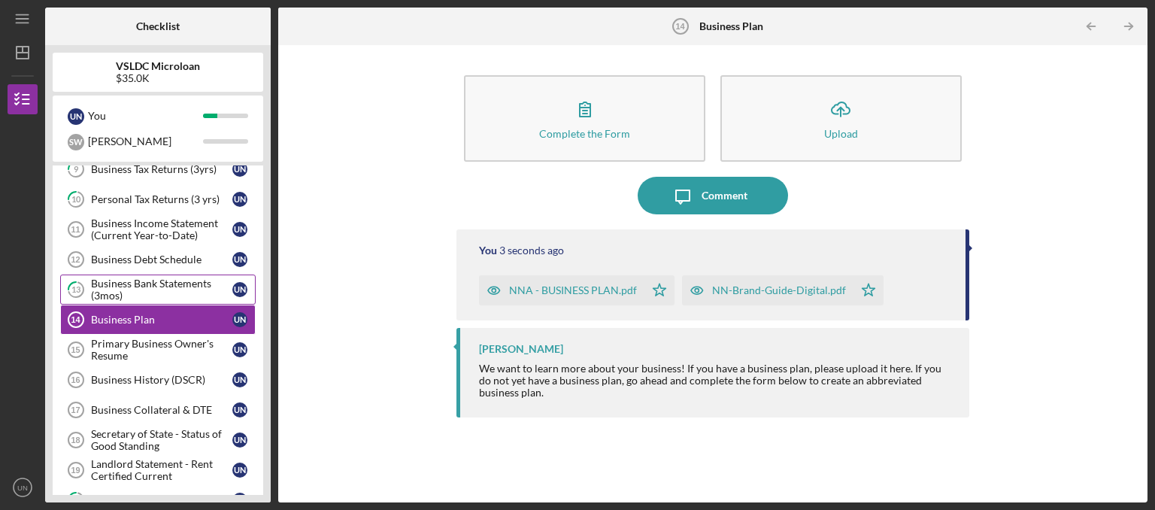
click at [212, 279] on div "Business Bank Statements (3mos)" at bounding box center [161, 289] width 141 height 24
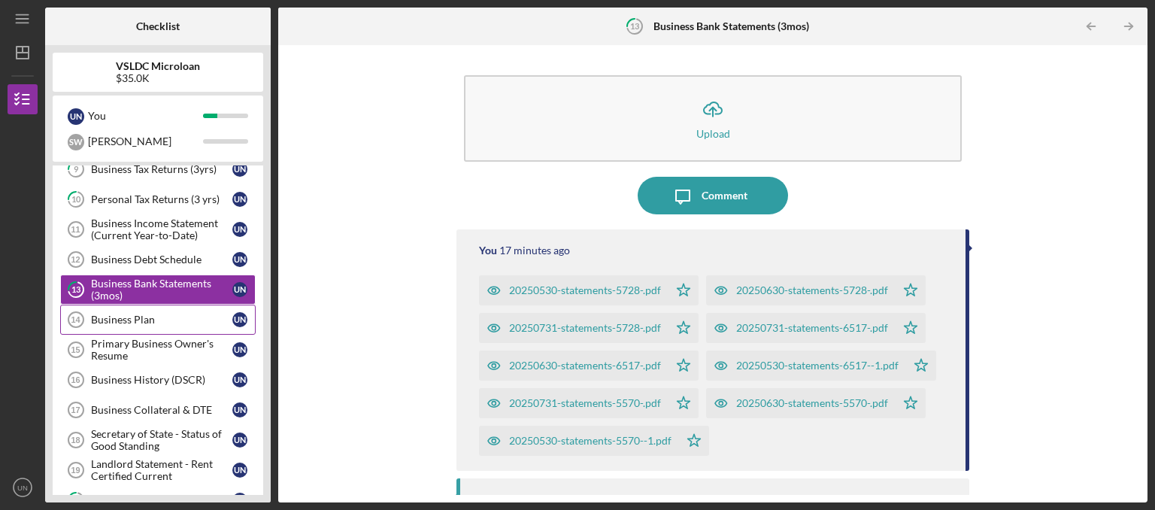
click at [168, 305] on link "Business Plan 14 Business Plan U N" at bounding box center [157, 319] width 195 height 30
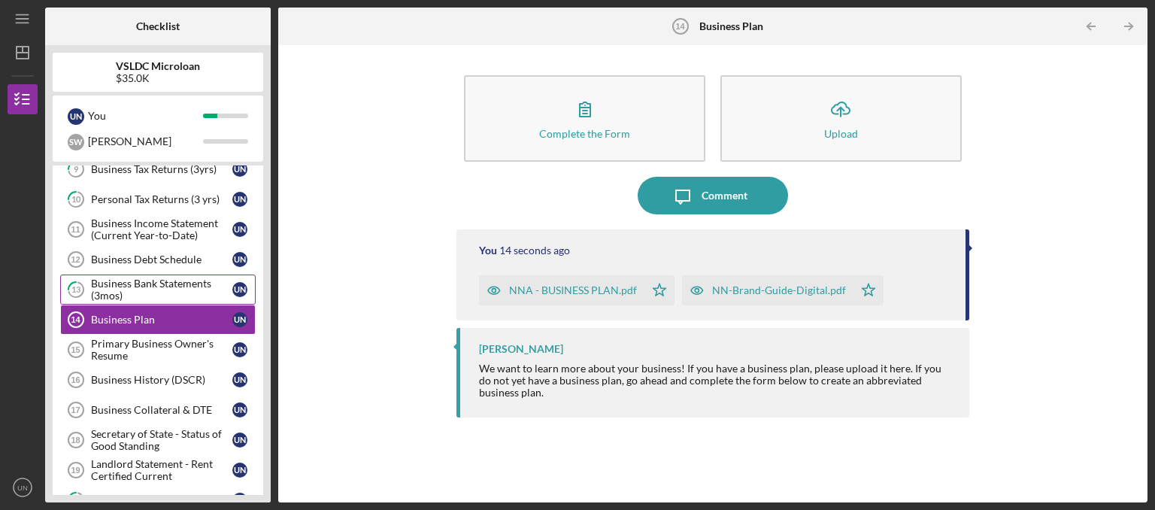
click at [167, 278] on div "Business Bank Statements (3mos)" at bounding box center [161, 289] width 141 height 24
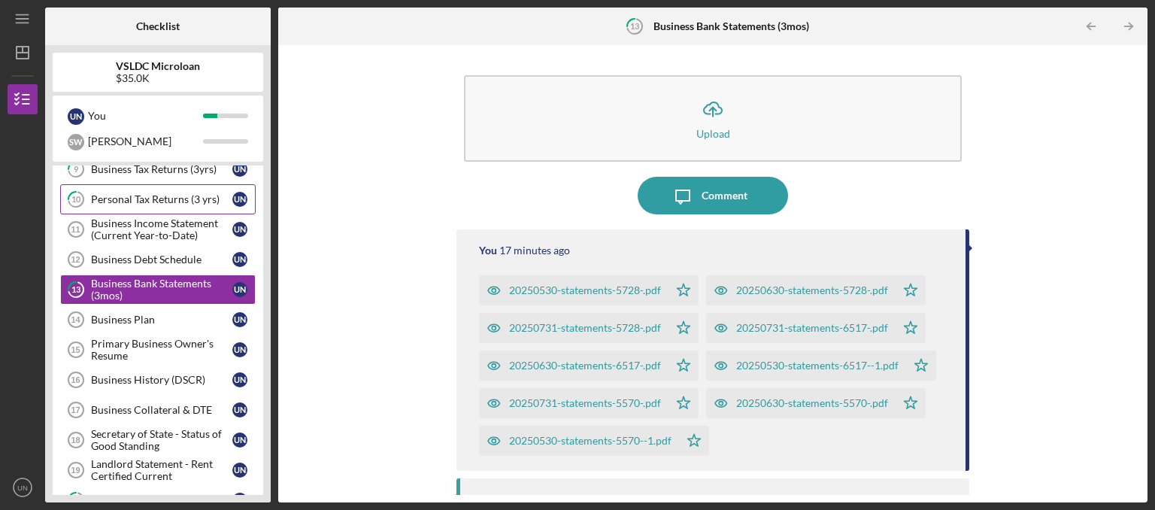
click at [177, 194] on div "Personal Tax Returns (3 yrs)" at bounding box center [161, 199] width 141 height 12
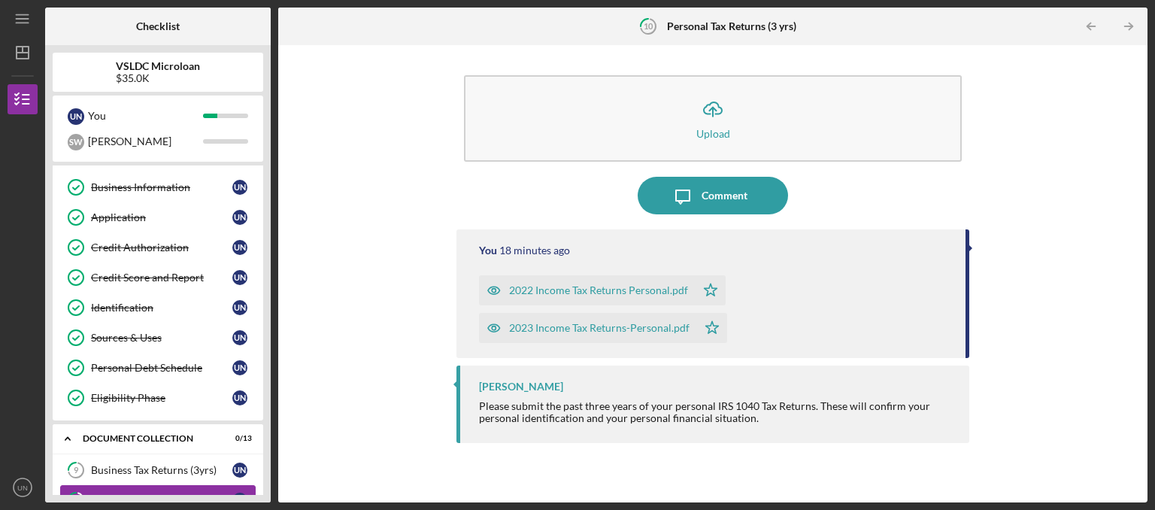
scroll to position [52, 0]
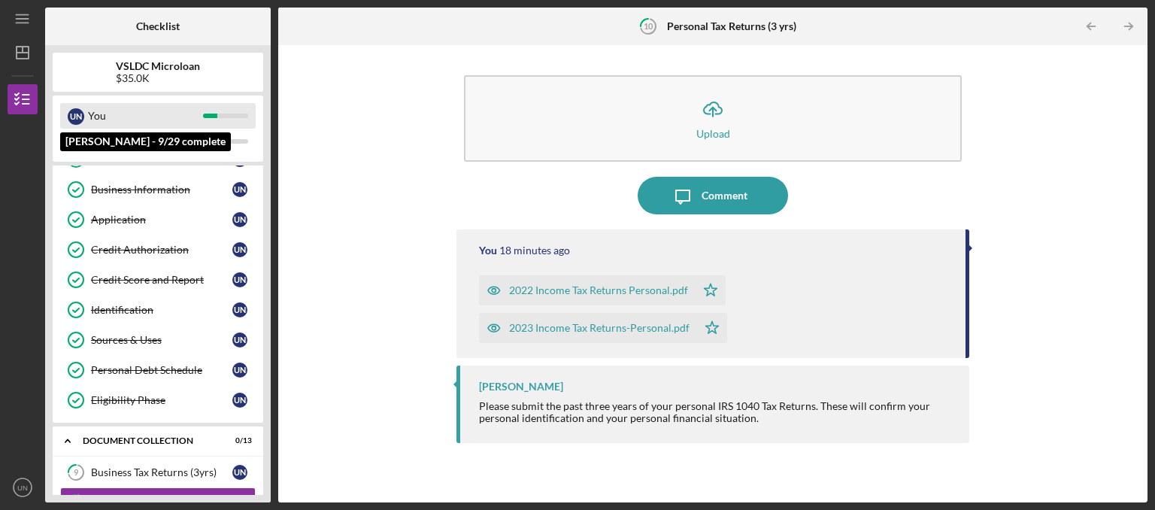
click at [218, 113] on div "U N You" at bounding box center [157, 116] width 195 height 26
click at [156, 123] on div "You" at bounding box center [145, 116] width 115 height 26
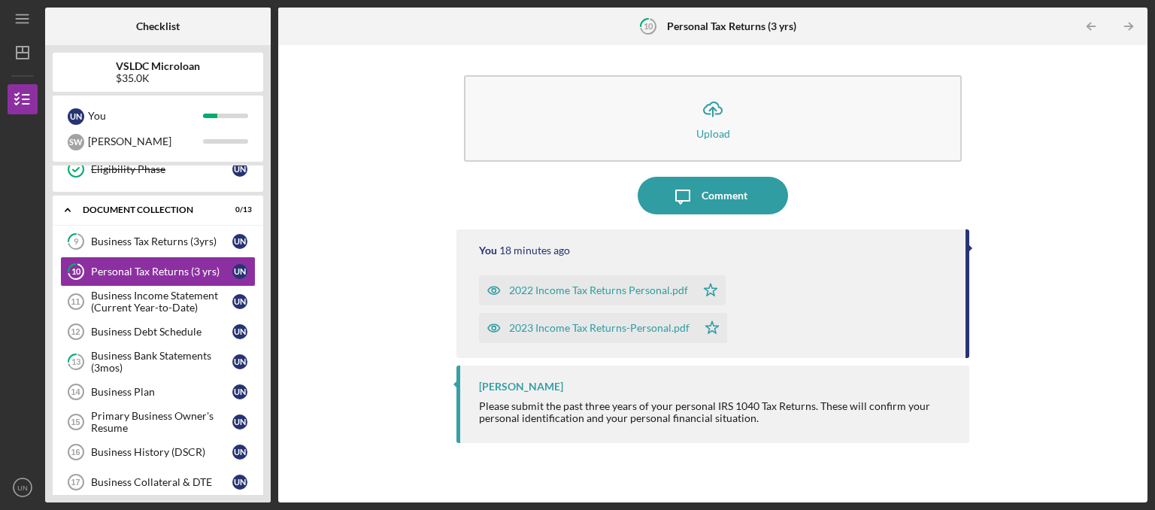
scroll to position [303, 0]
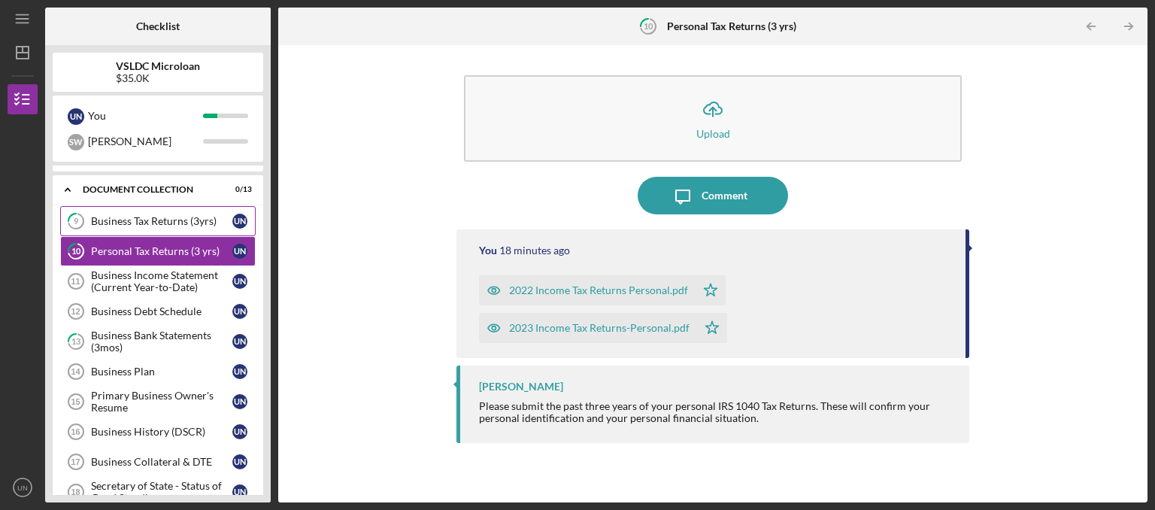
click at [216, 218] on div "Business Tax Returns (3yrs)" at bounding box center [161, 221] width 141 height 12
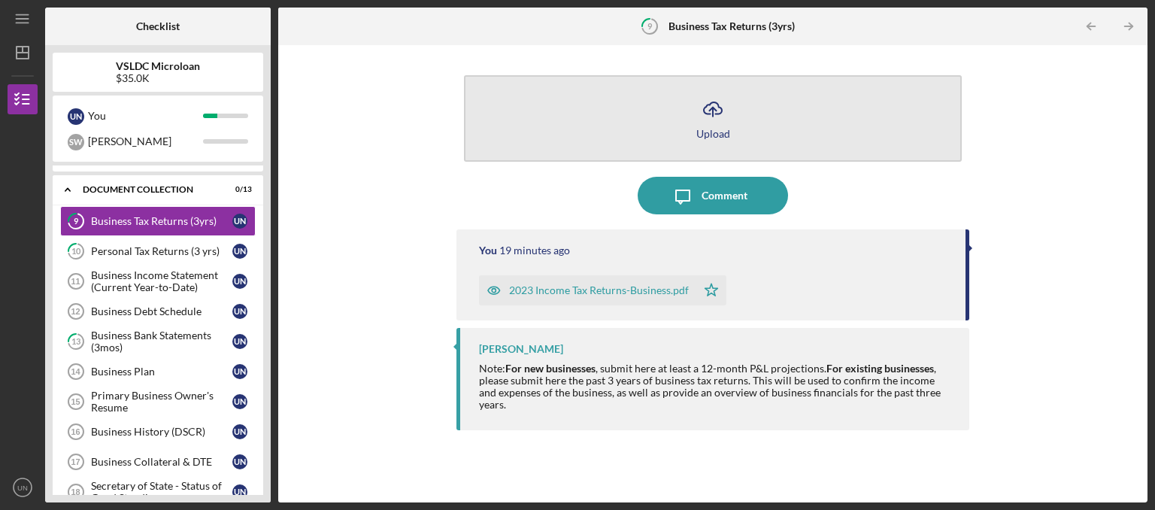
click at [711, 134] on div "Upload" at bounding box center [713, 133] width 34 height 11
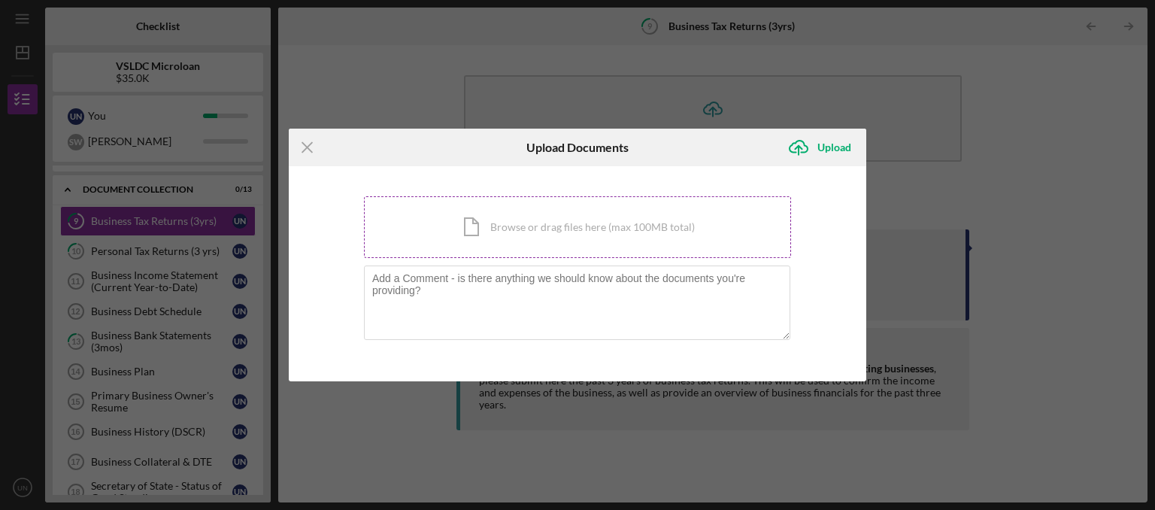
click at [576, 244] on div "Icon/Document Browse or drag files here (max 100MB total) Tap to choose files o…" at bounding box center [577, 227] width 427 height 62
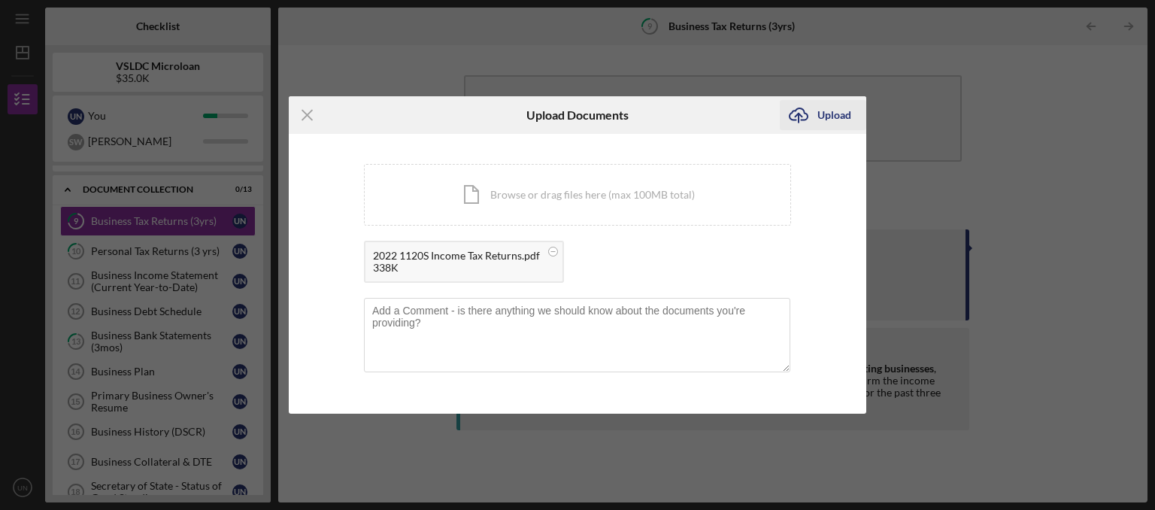
click at [843, 122] on div "Upload" at bounding box center [834, 115] width 34 height 30
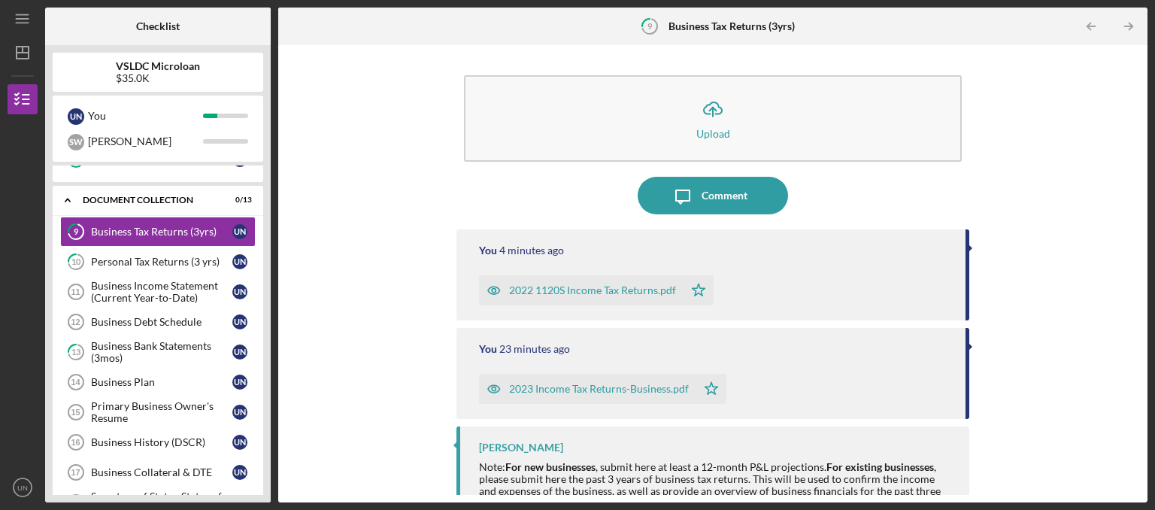
scroll to position [303, 0]
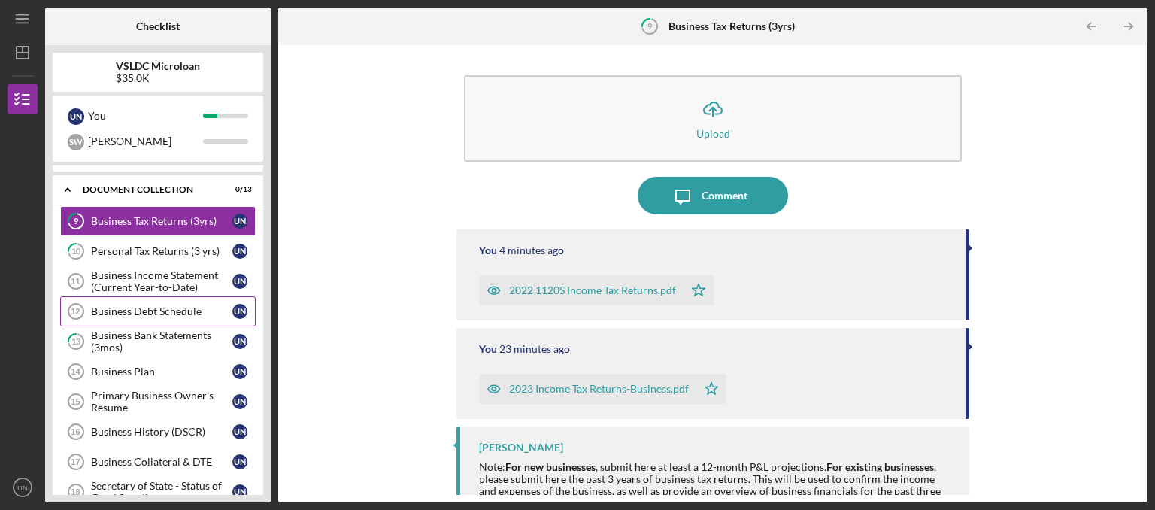
click at [202, 301] on link "Business Debt Schedule 12 Business Debt Schedule U N" at bounding box center [157, 311] width 195 height 30
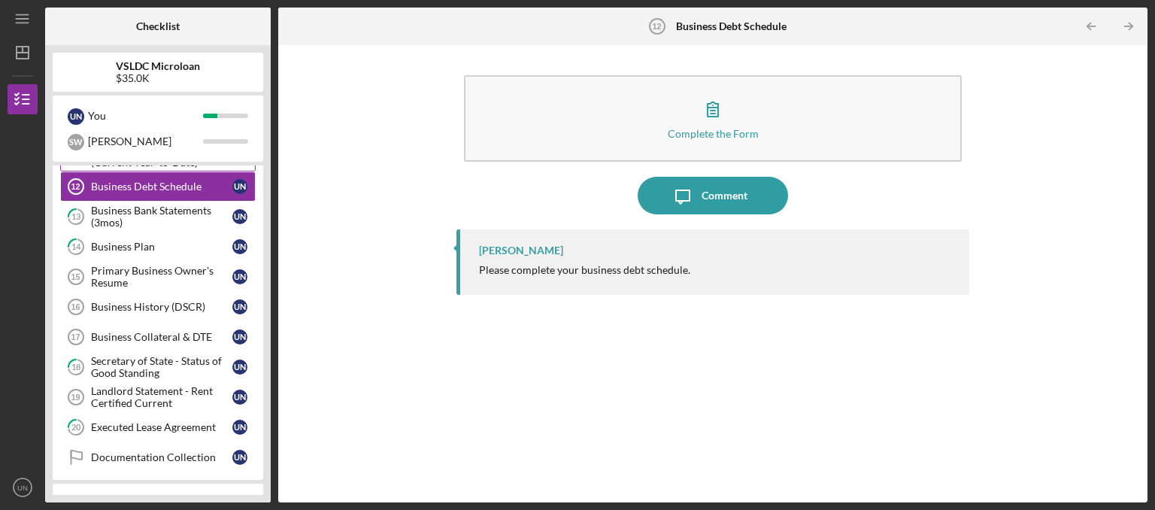
scroll to position [454, 0]
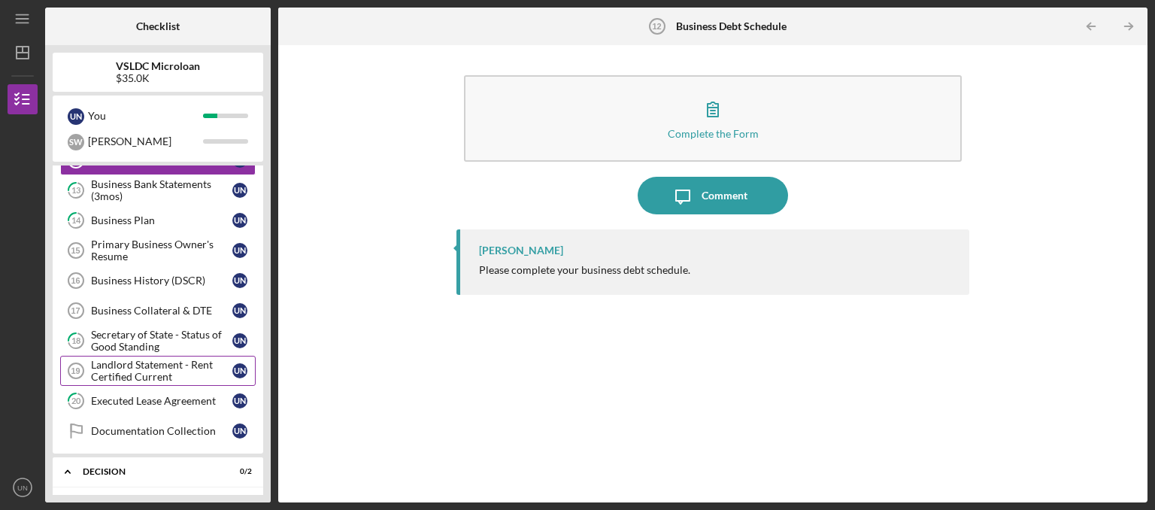
click at [164, 363] on div "Landlord Statement - Rent Certified Current" at bounding box center [161, 371] width 141 height 24
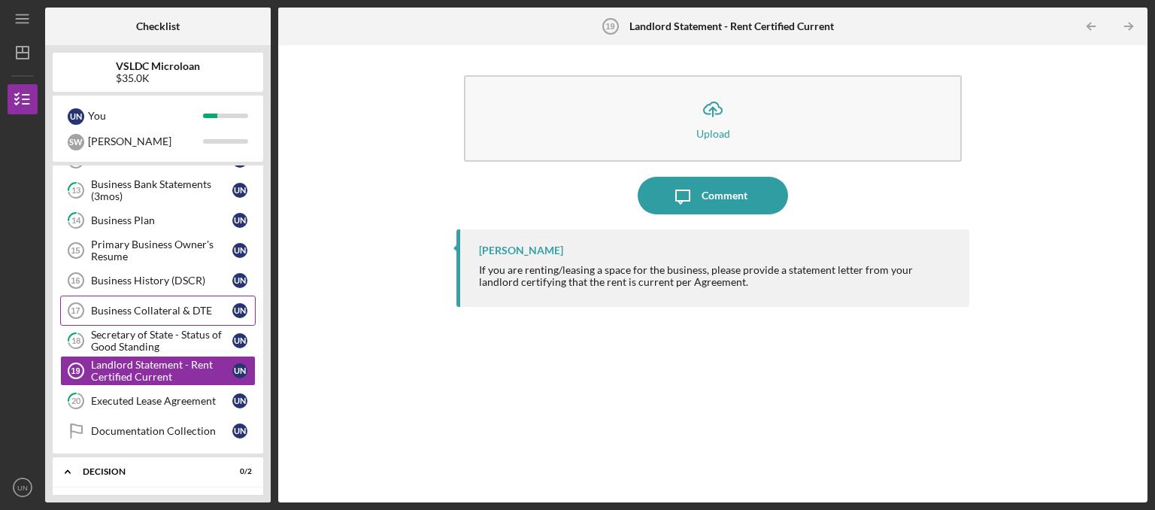
click at [152, 304] on div "Business Collateral & DTE" at bounding box center [161, 310] width 141 height 12
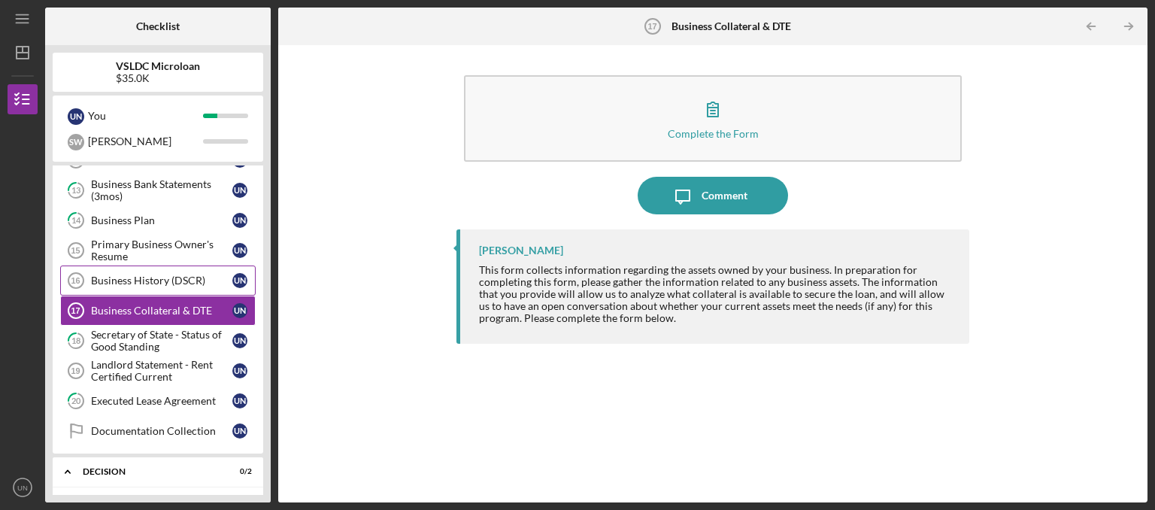
click at [163, 277] on div "Business History (DSCR)" at bounding box center [161, 280] width 141 height 12
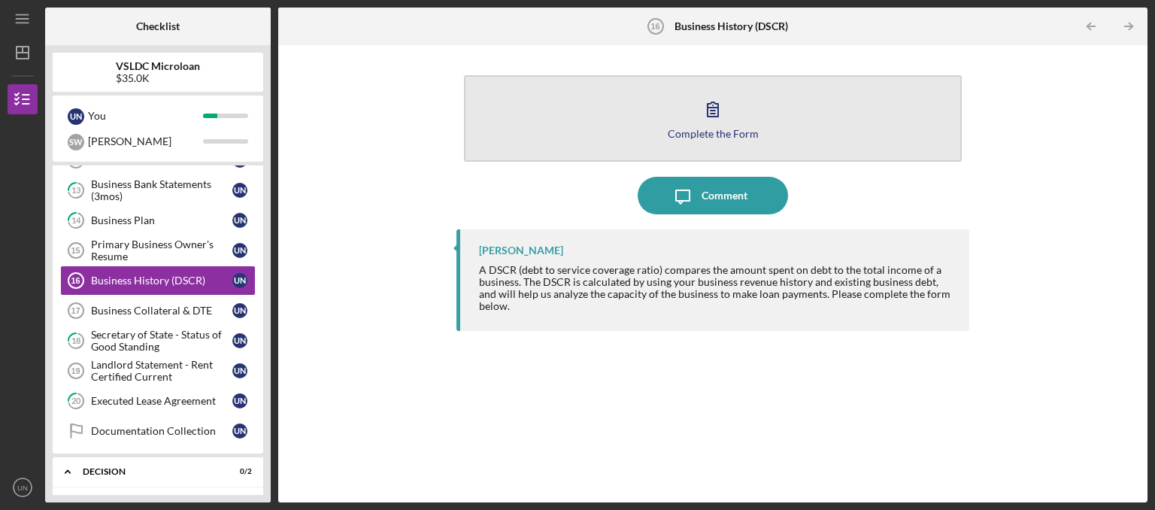
click at [722, 123] on icon "button" at bounding box center [713, 109] width 38 height 38
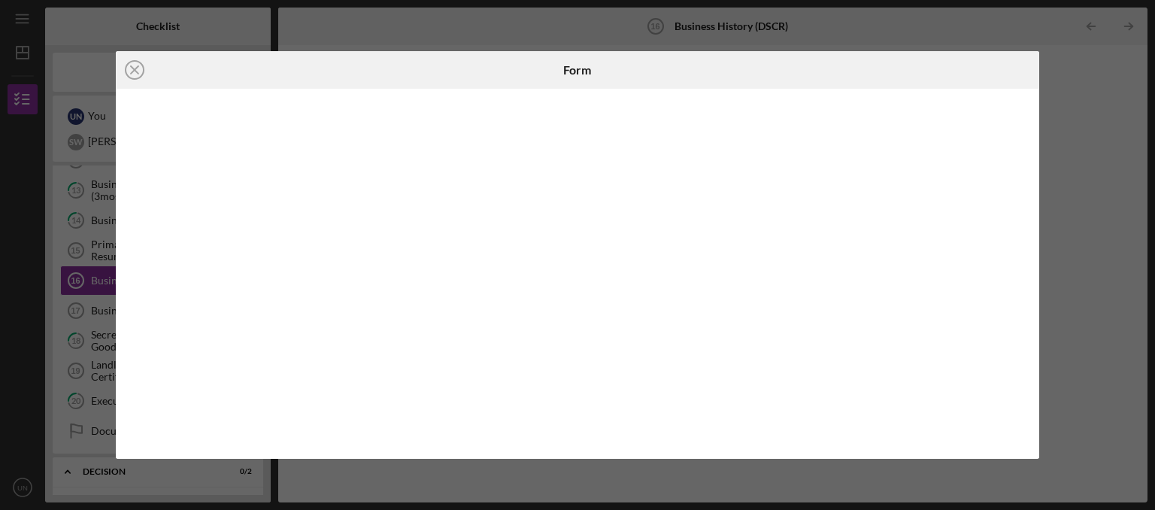
click at [633, 316] on iframe at bounding box center [578, 274] width 895 height 340
